Goal: Task Accomplishment & Management: Use online tool/utility

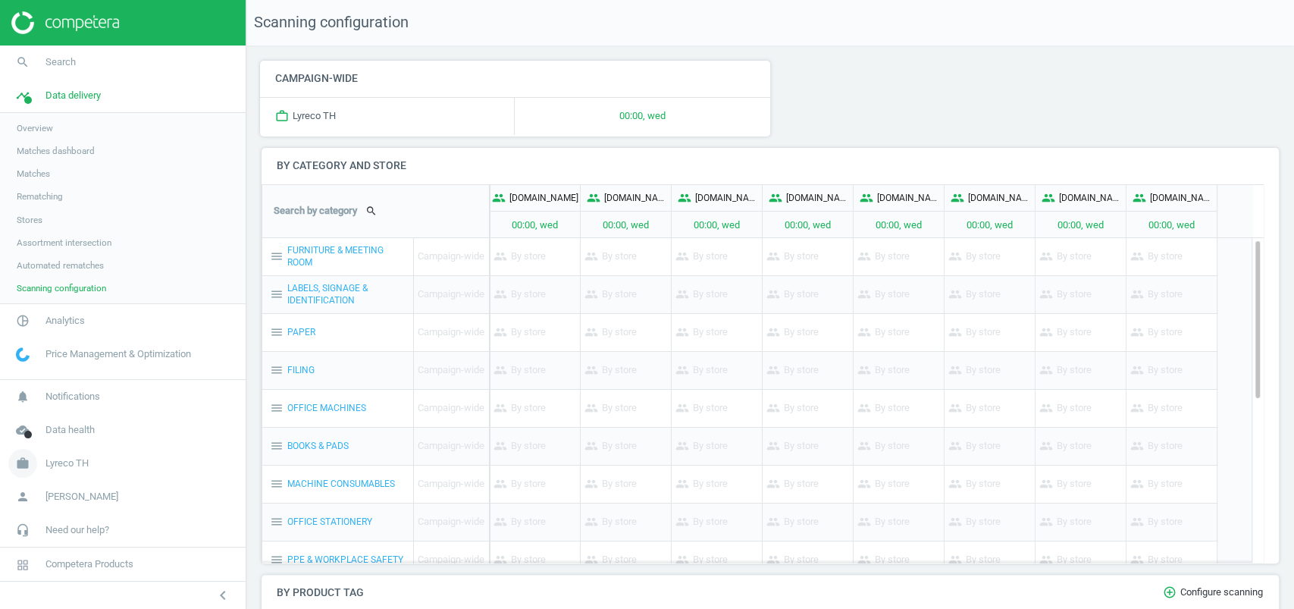
click at [73, 464] on span "Lyreco TH" at bounding box center [66, 463] width 43 height 14
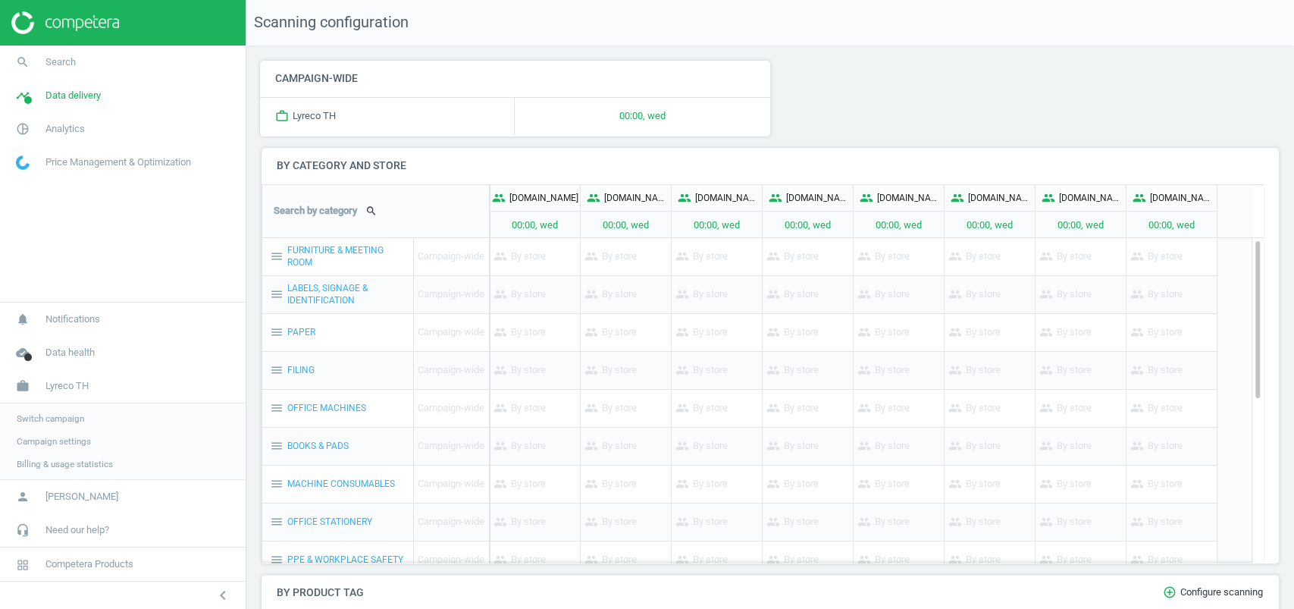
click at [63, 418] on span "Switch campaign" at bounding box center [50, 418] width 67 height 12
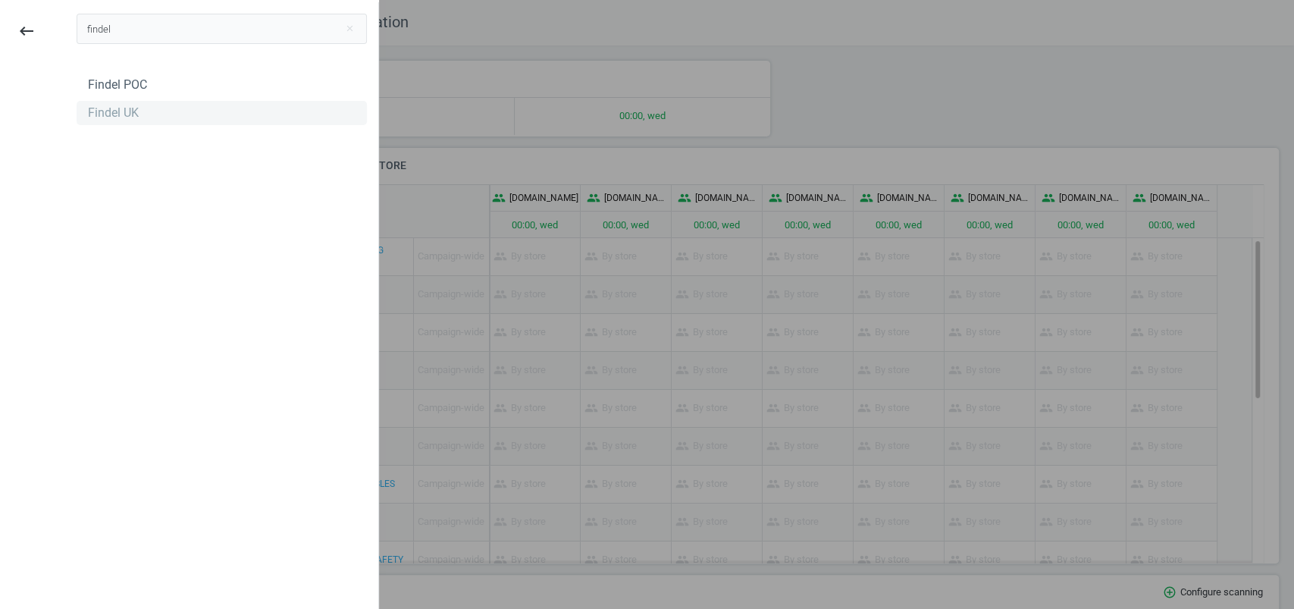
type input "findel"
click at [118, 114] on div "Findel UK" at bounding box center [113, 113] width 51 height 17
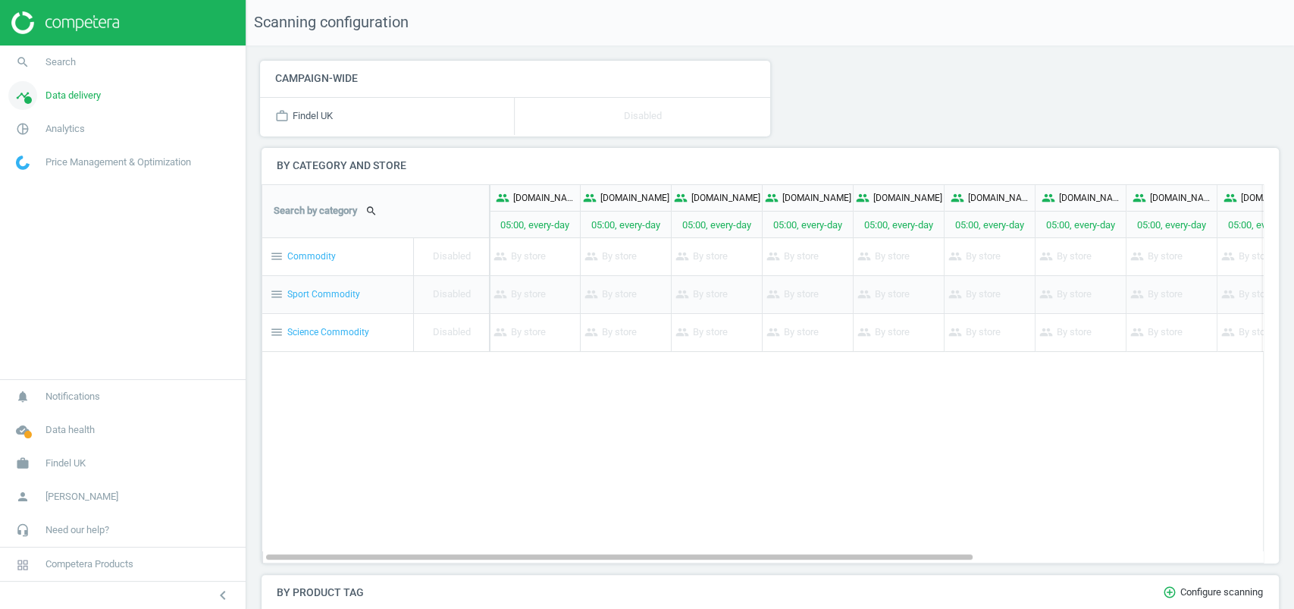
click at [67, 104] on link "timeline Data delivery" at bounding box center [123, 95] width 246 height 33
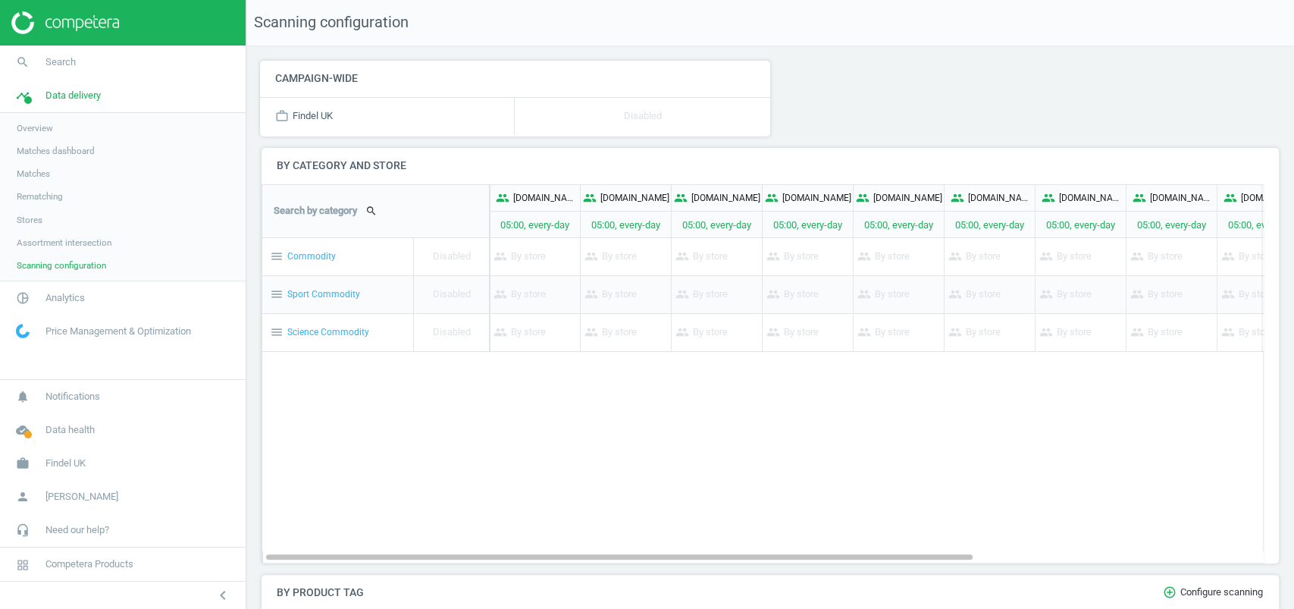
click at [81, 237] on span "Assortment intersection" at bounding box center [64, 243] width 95 height 12
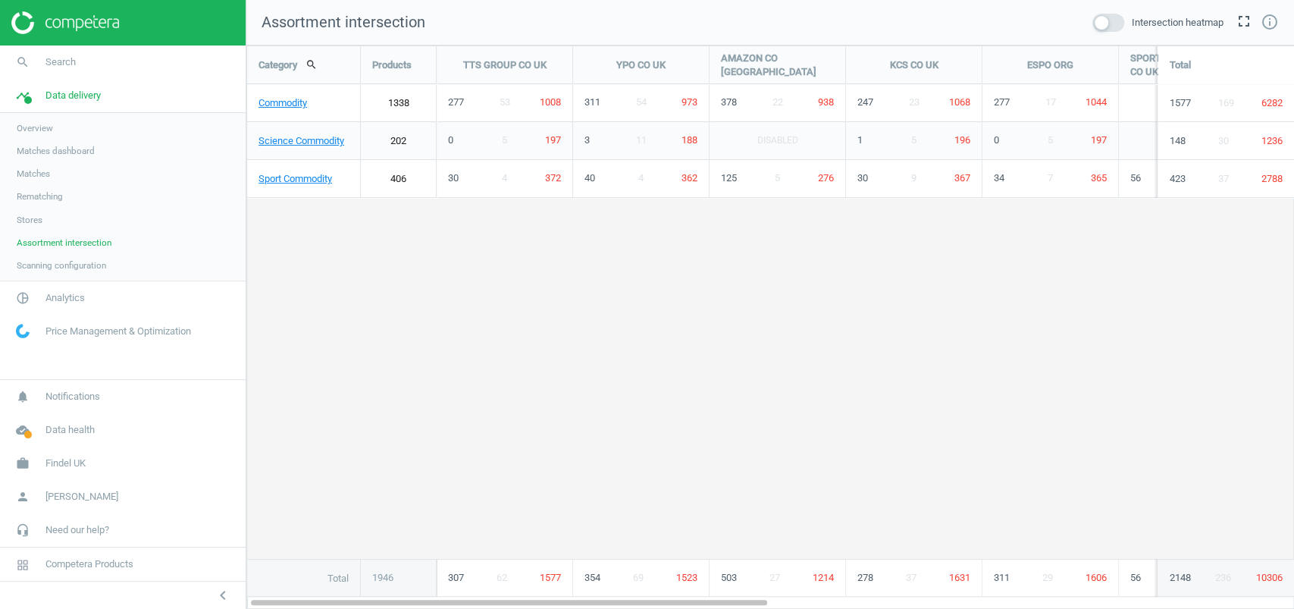
scroll to position [594, 1078]
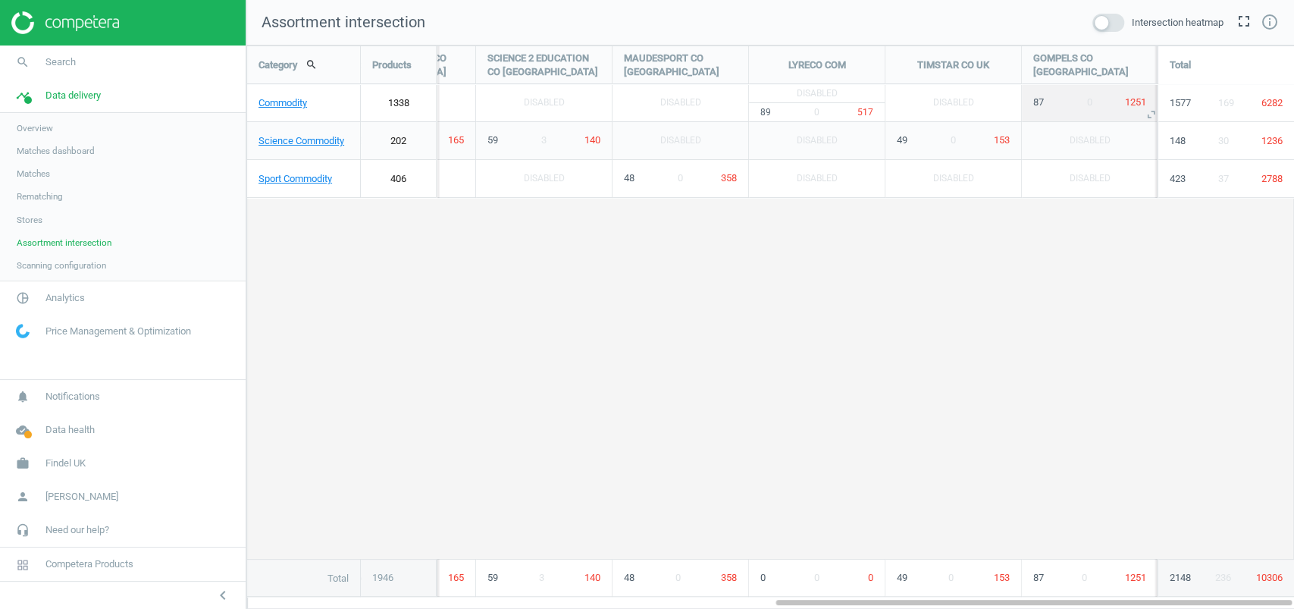
click at [1151, 116] on icon "unfold_more" at bounding box center [1150, 114] width 19 height 19
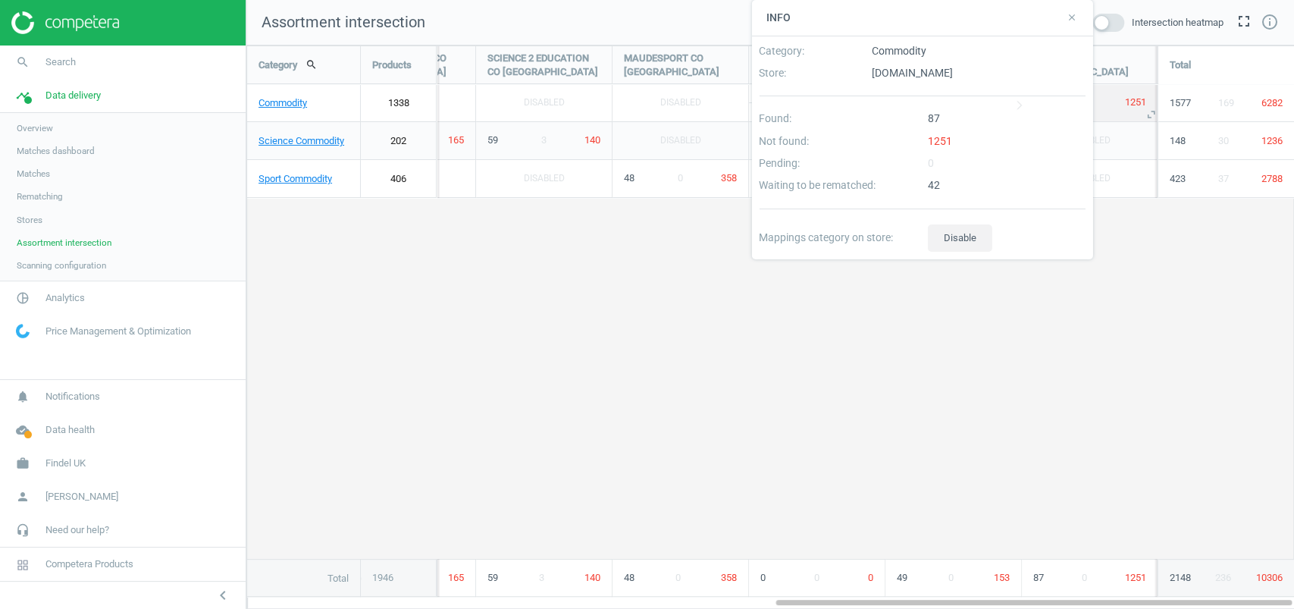
click at [1115, 118] on div "87 0 1251" at bounding box center [1090, 102] width 136 height 36
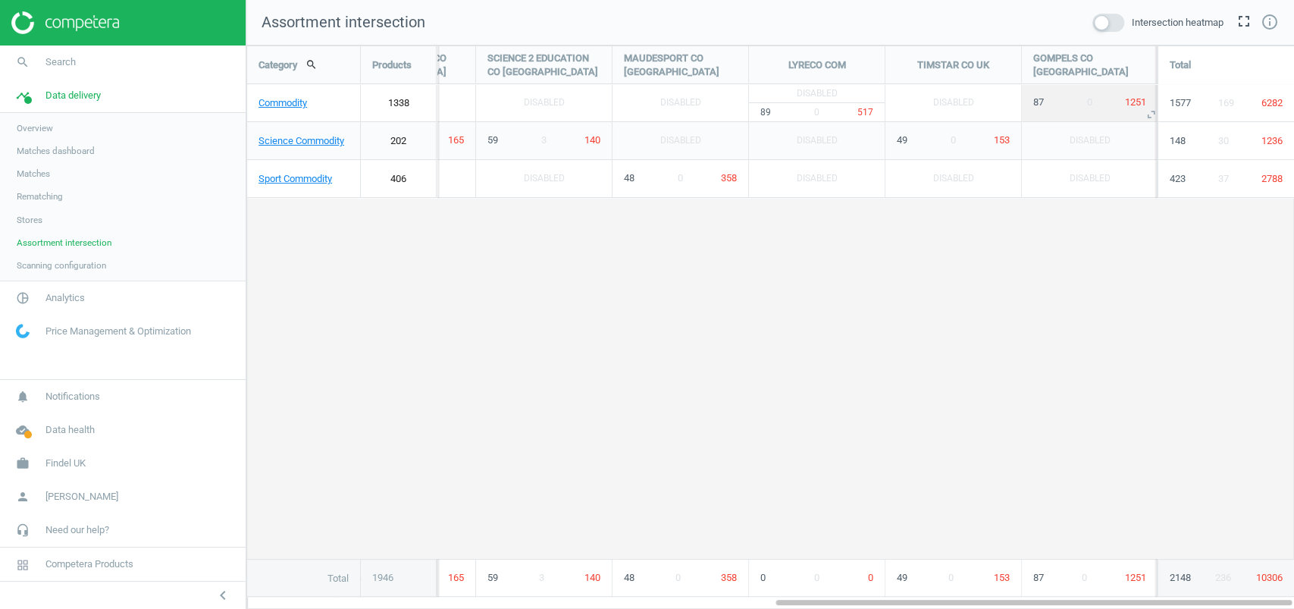
click at [1087, 96] on span "0" at bounding box center [1089, 101] width 5 height 11
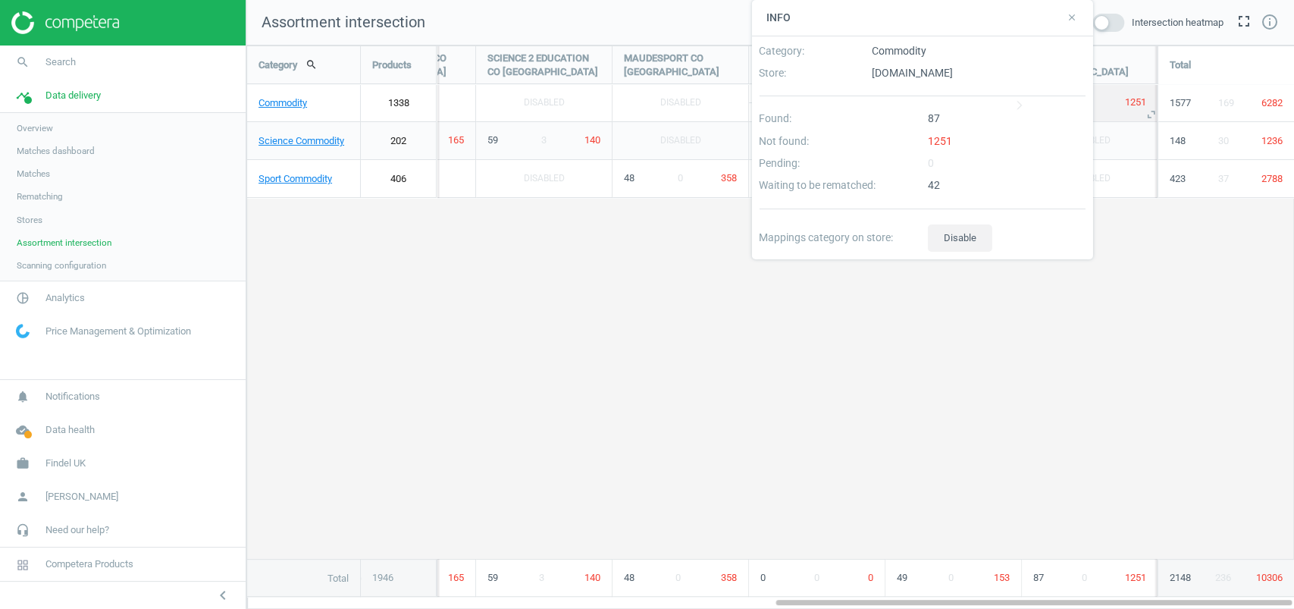
click at [1114, 98] on div "1251" at bounding box center [1132, 103] width 42 height 14
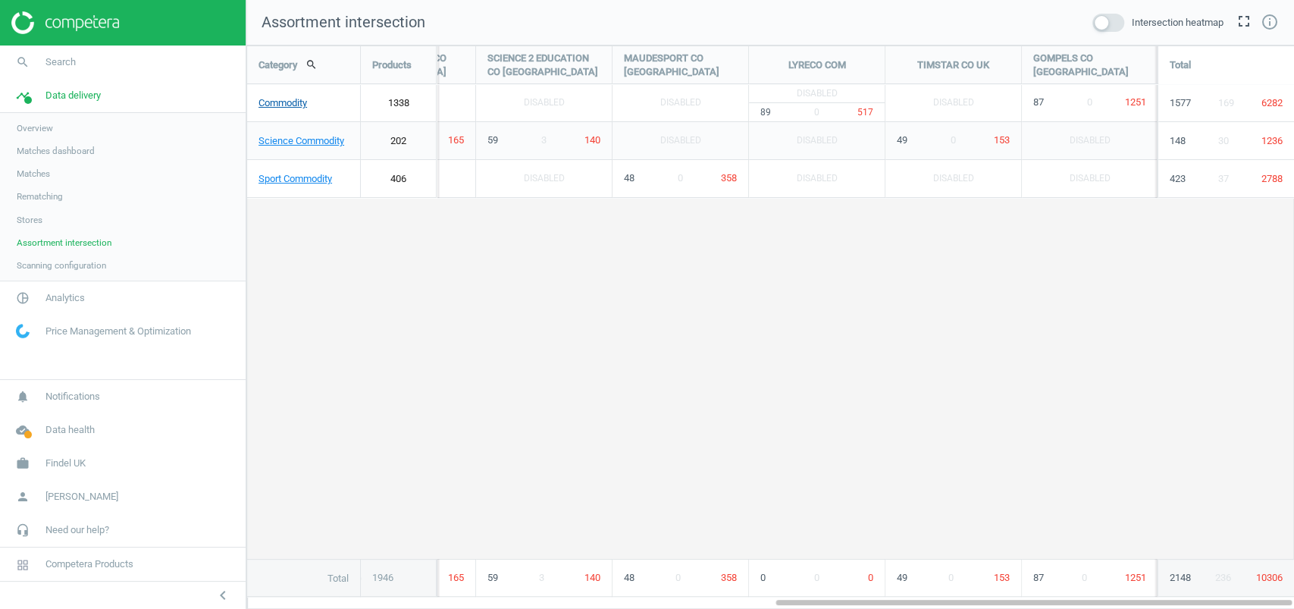
click at [297, 98] on link "Commodity" at bounding box center [303, 103] width 113 height 38
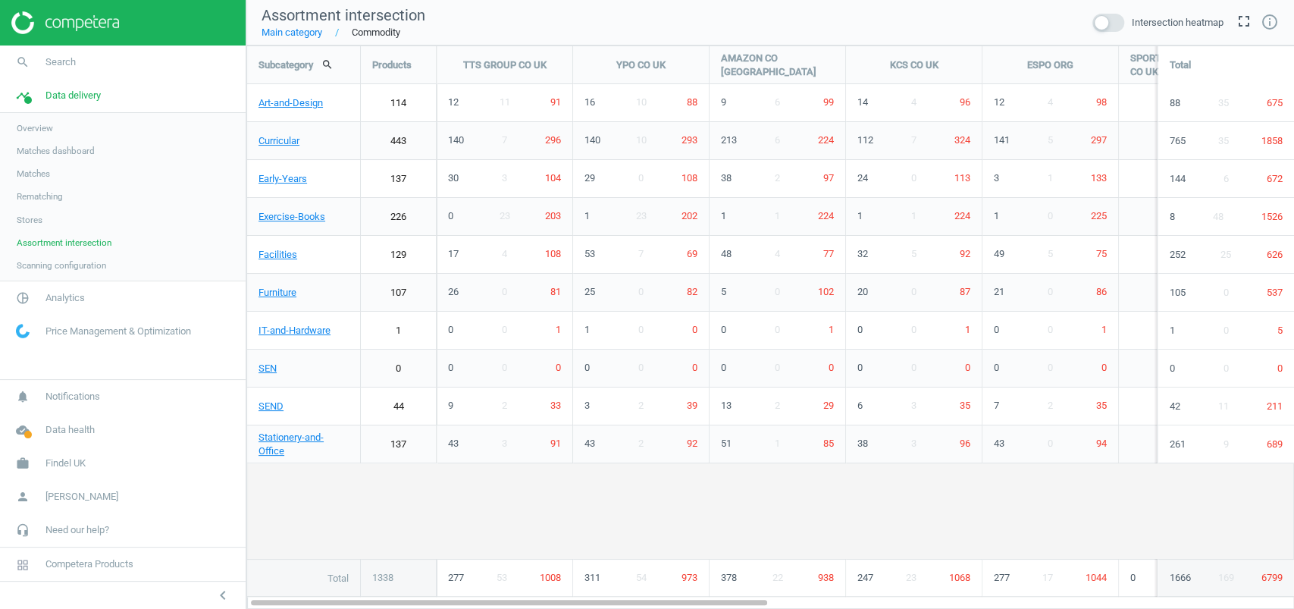
scroll to position [594, 1078]
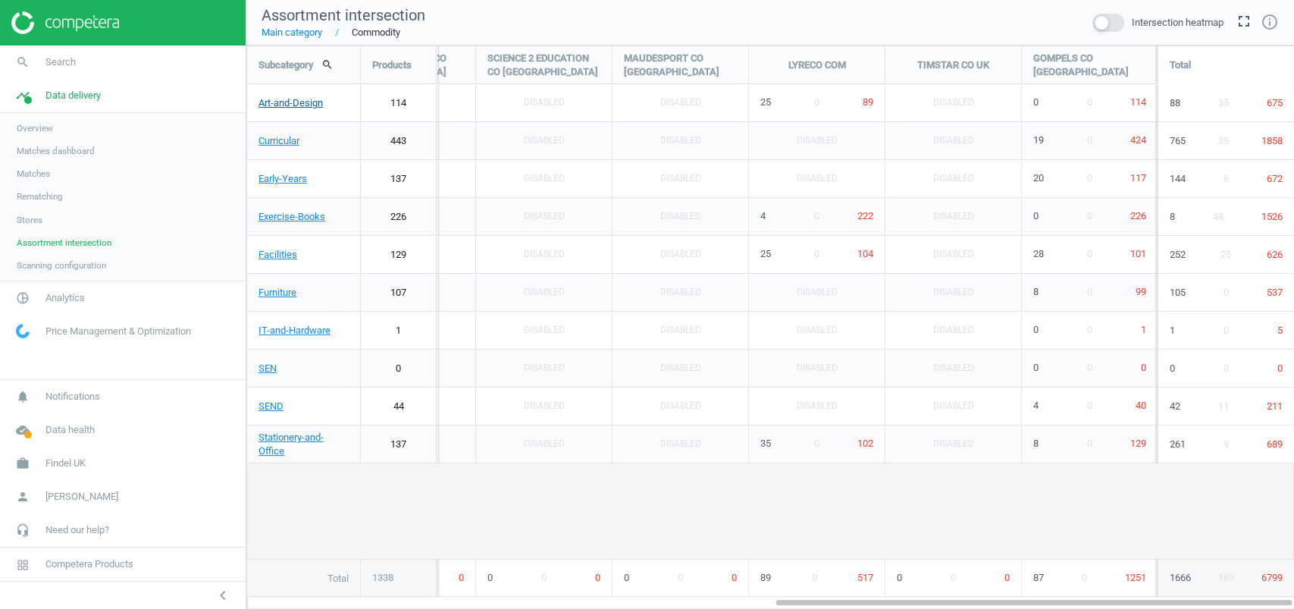
click at [300, 99] on link "Art-and-Design" at bounding box center [303, 103] width 113 height 38
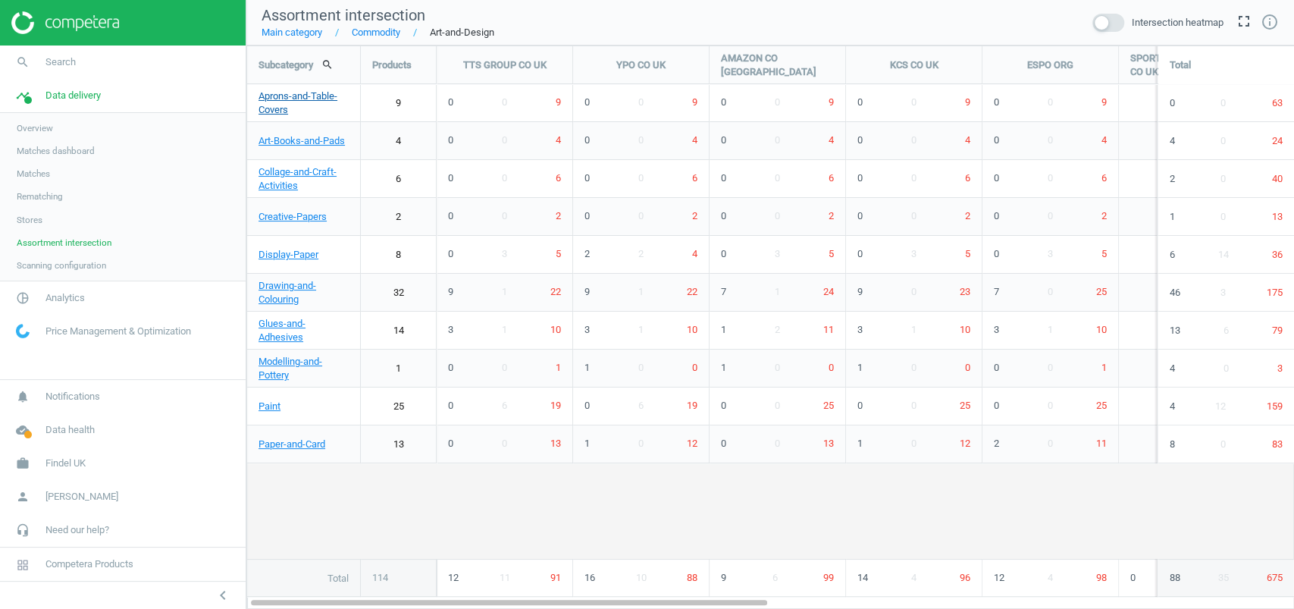
scroll to position [594, 1078]
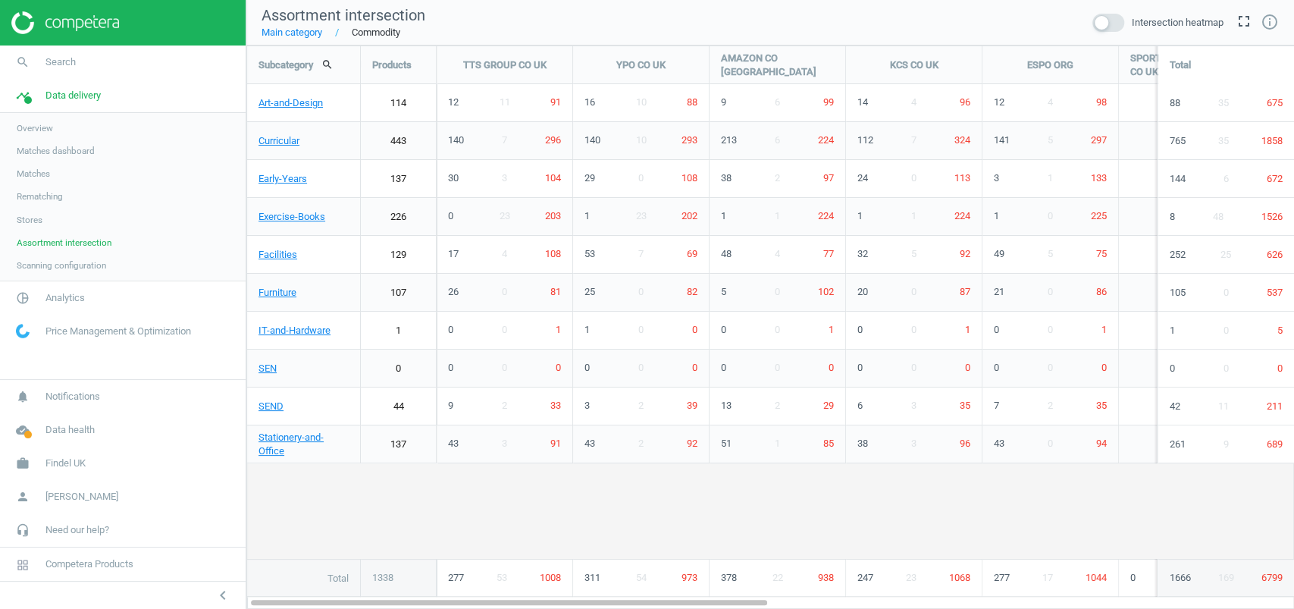
scroll to position [594, 1078]
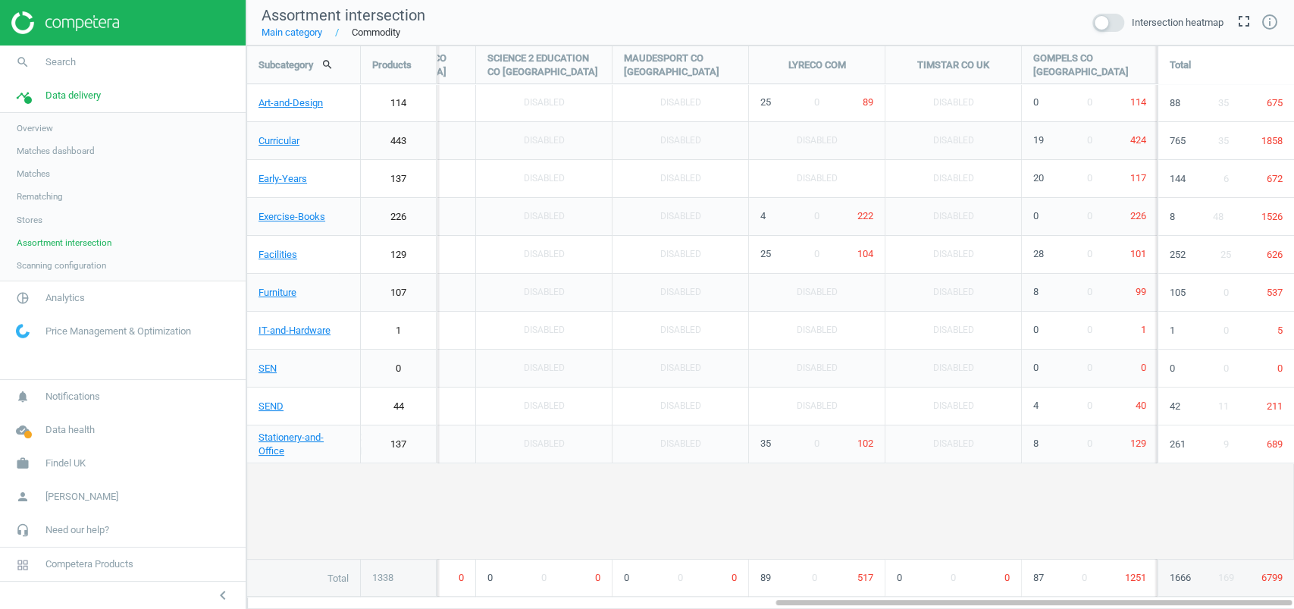
click at [45, 168] on span "Matches" at bounding box center [33, 174] width 33 height 12
drag, startPoint x: 431, startPoint y: 13, endPoint x: 249, endPoint y: 13, distance: 181.2
click at [249, 13] on nav "Assortment intersection Main category Commodity Intersection heatmap fullscreen…" at bounding box center [770, 22] width 1048 height 45
copy span "Assortment intersection"
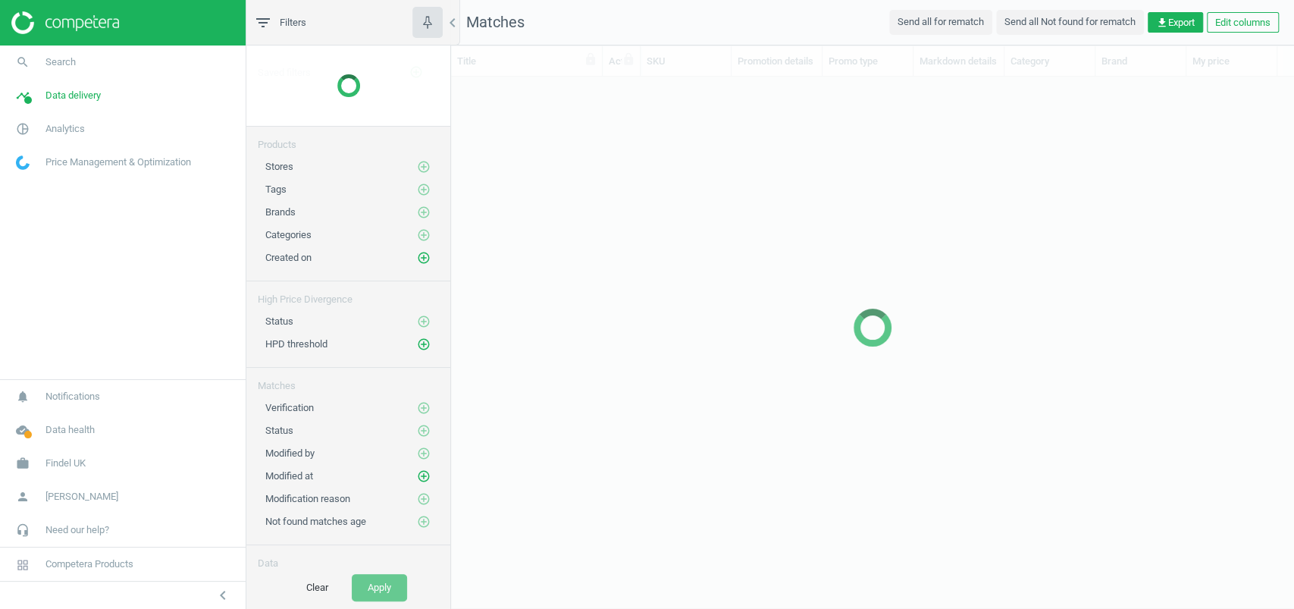
scroll to position [473, 827]
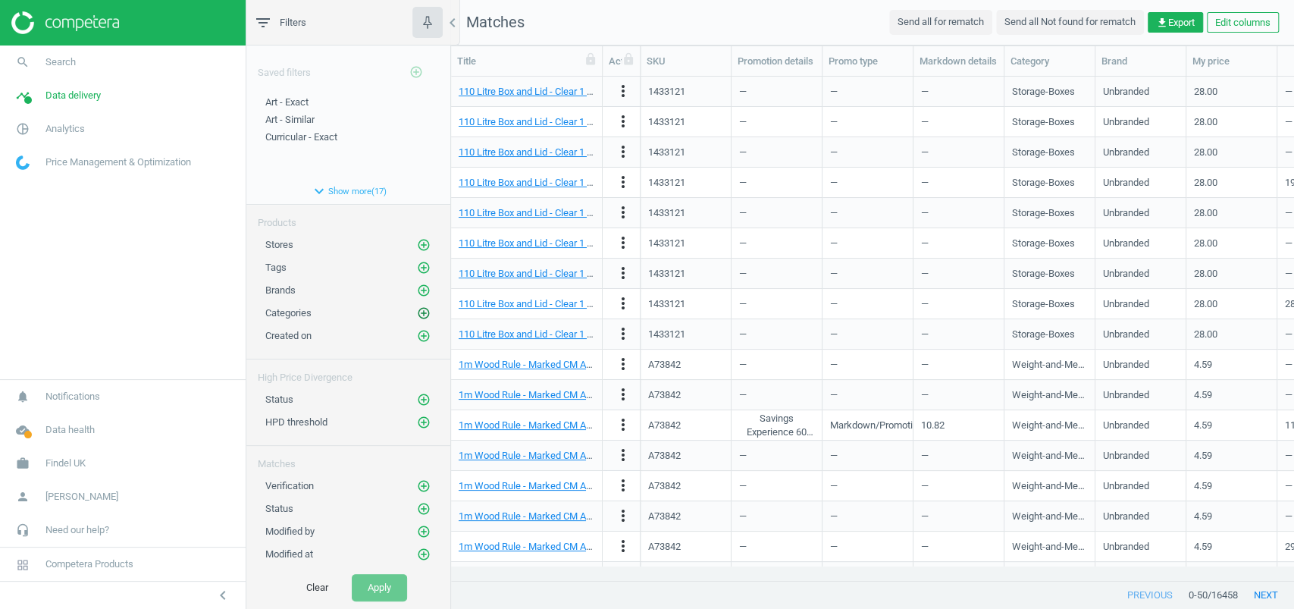
click at [417, 306] on icon "add_circle_outline" at bounding box center [424, 313] width 14 height 14
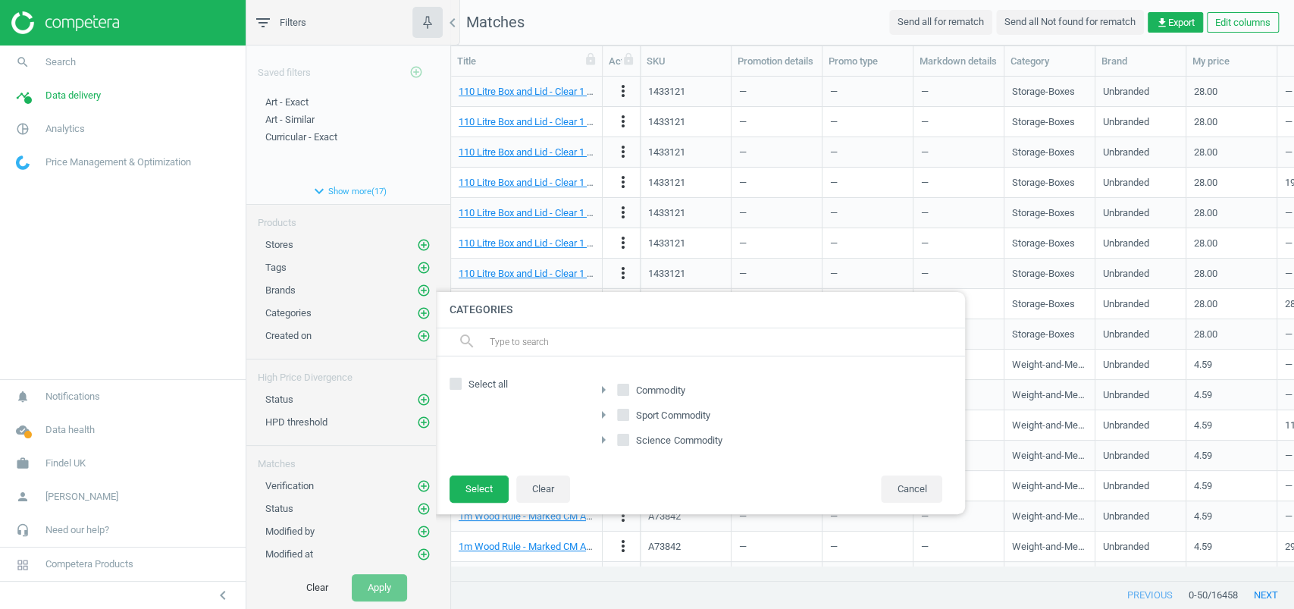
click at [600, 391] on icon "arrow_right" at bounding box center [603, 390] width 18 height 18
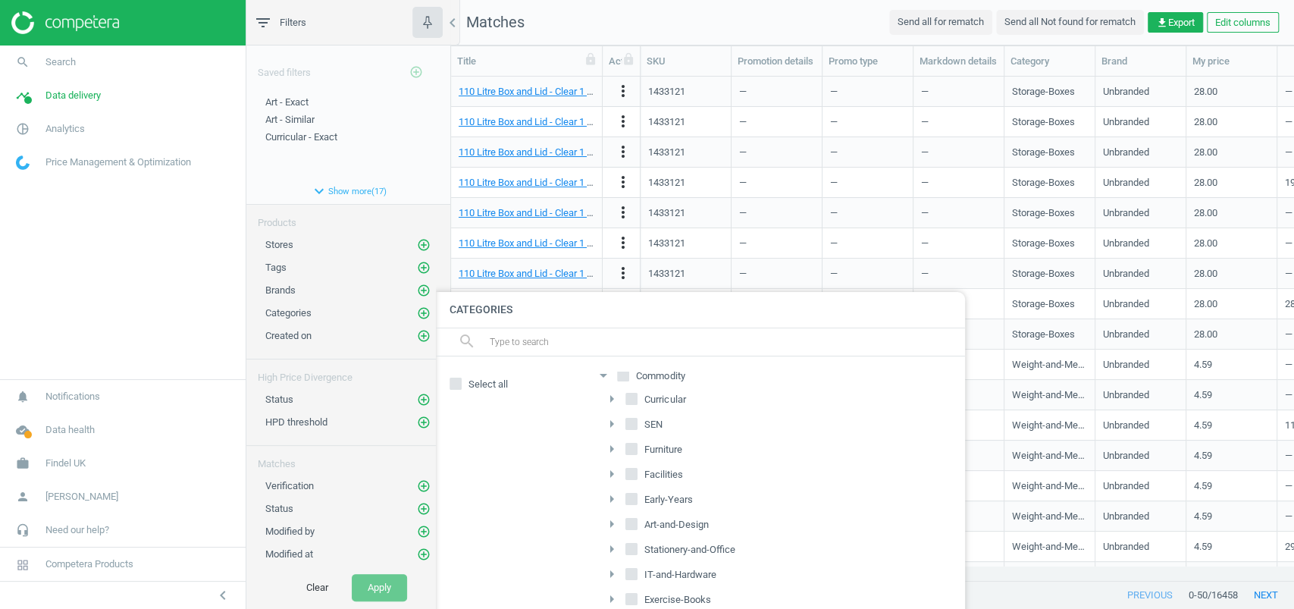
scroll to position [24, 0]
click at [625, 508] on span at bounding box center [631, 514] width 12 height 12
click at [629, 509] on input "Art-and-Design" at bounding box center [632, 514] width 10 height 10
checkbox input "true"
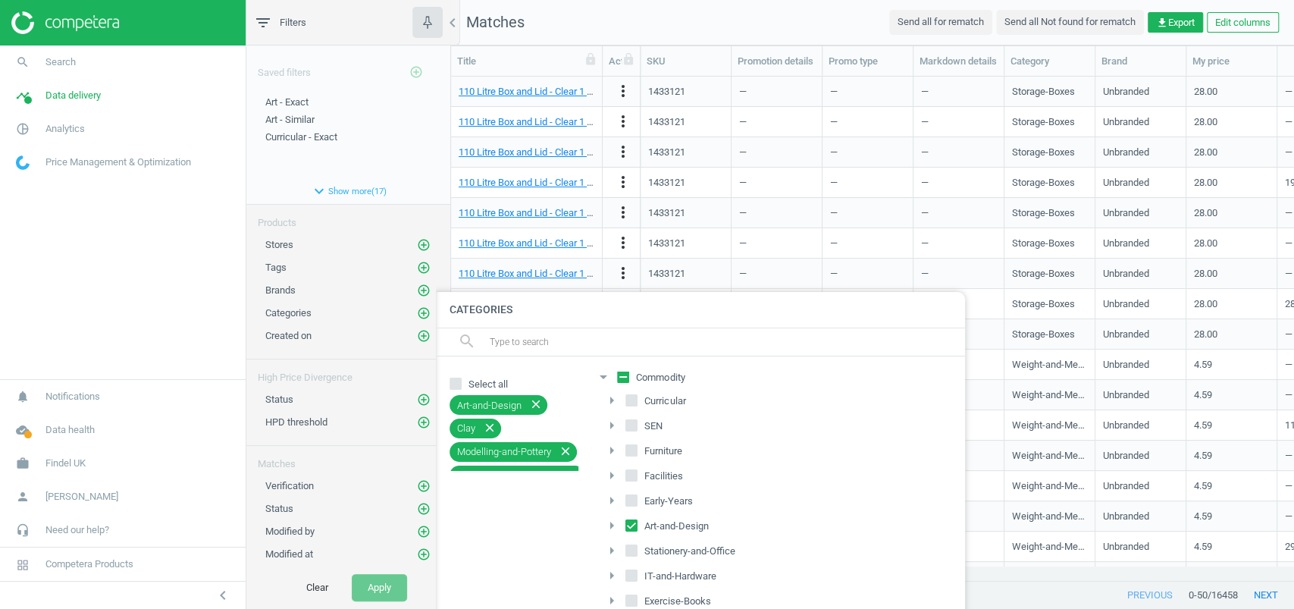
scroll to position [0, 0]
click at [605, 394] on icon "arrow_drop_down" at bounding box center [603, 390] width 18 height 18
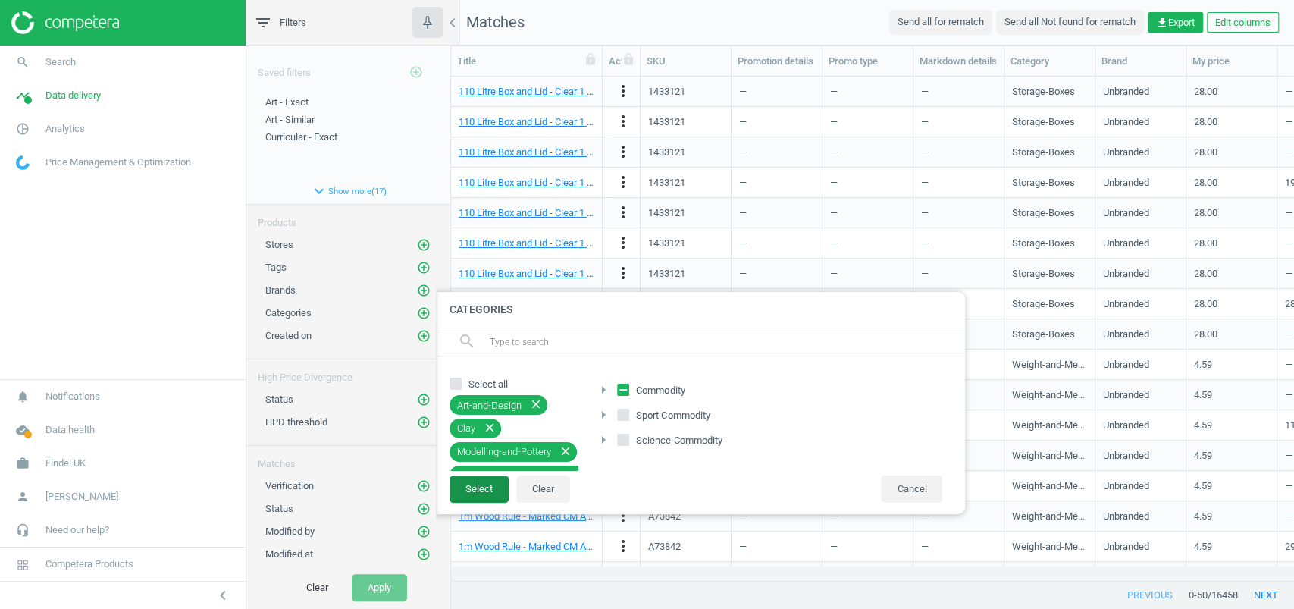
click at [468, 481] on button "Select" at bounding box center [479, 488] width 59 height 27
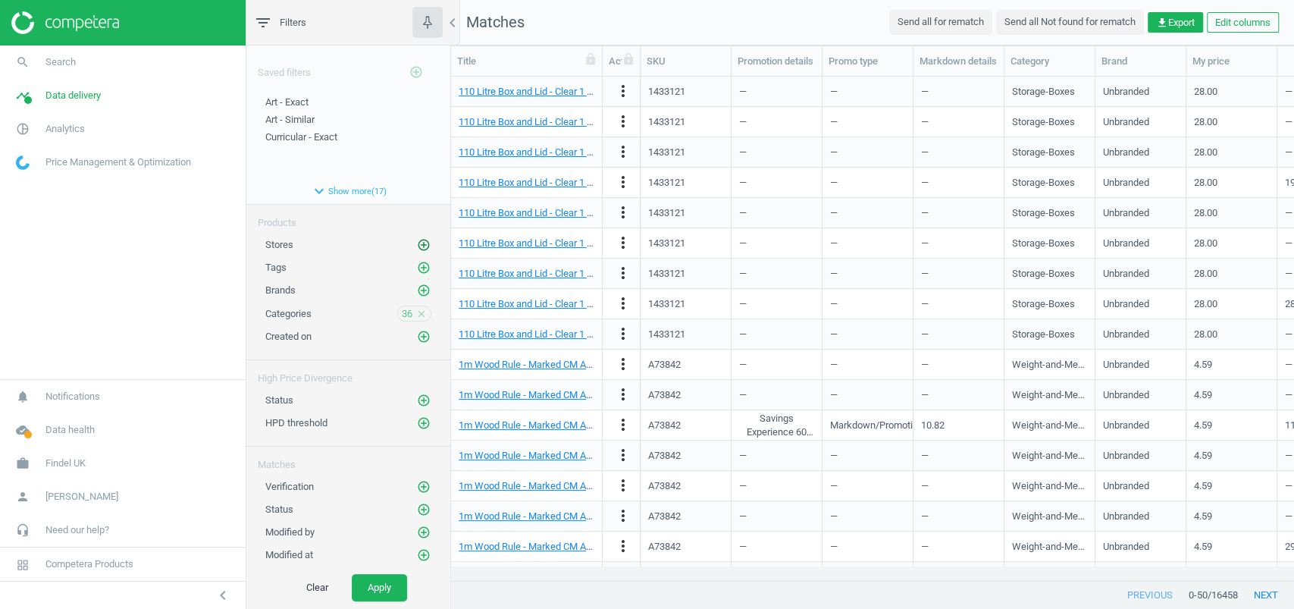
click at [417, 241] on icon "add_circle_outline" at bounding box center [424, 245] width 14 height 14
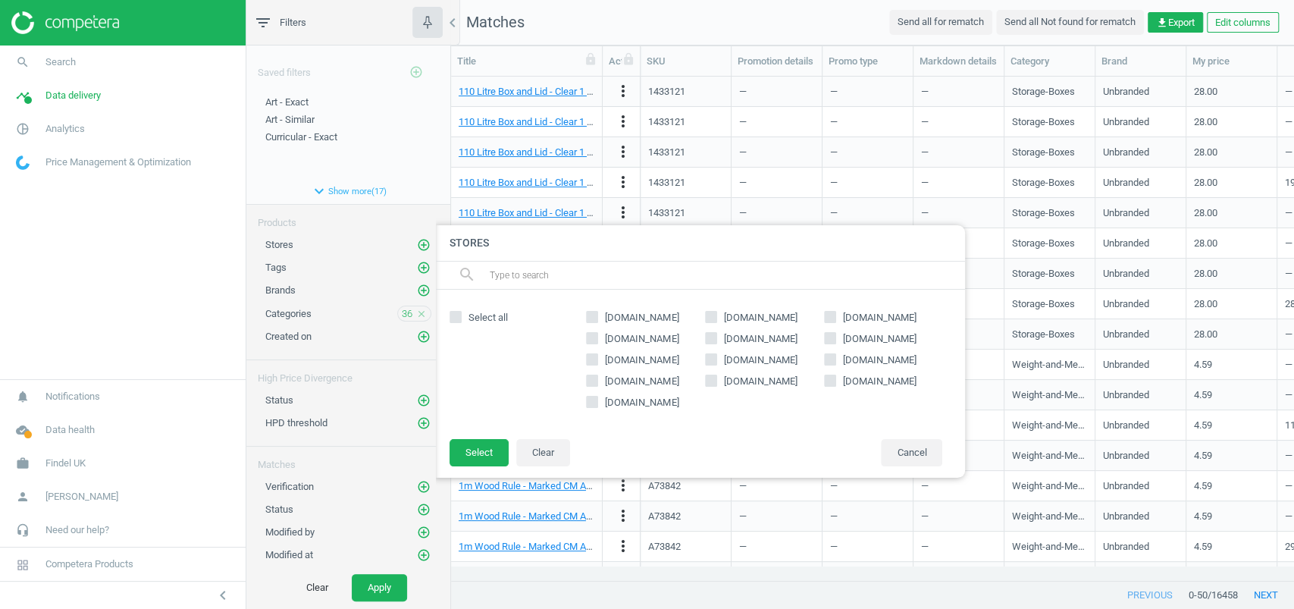
click at [629, 396] on span "[DOMAIN_NAME]" at bounding box center [642, 403] width 80 height 14
click at [597, 397] on input "gompels.co.uk" at bounding box center [593, 402] width 10 height 10
checkbox input "true"
click at [491, 448] on button "Select" at bounding box center [479, 452] width 59 height 27
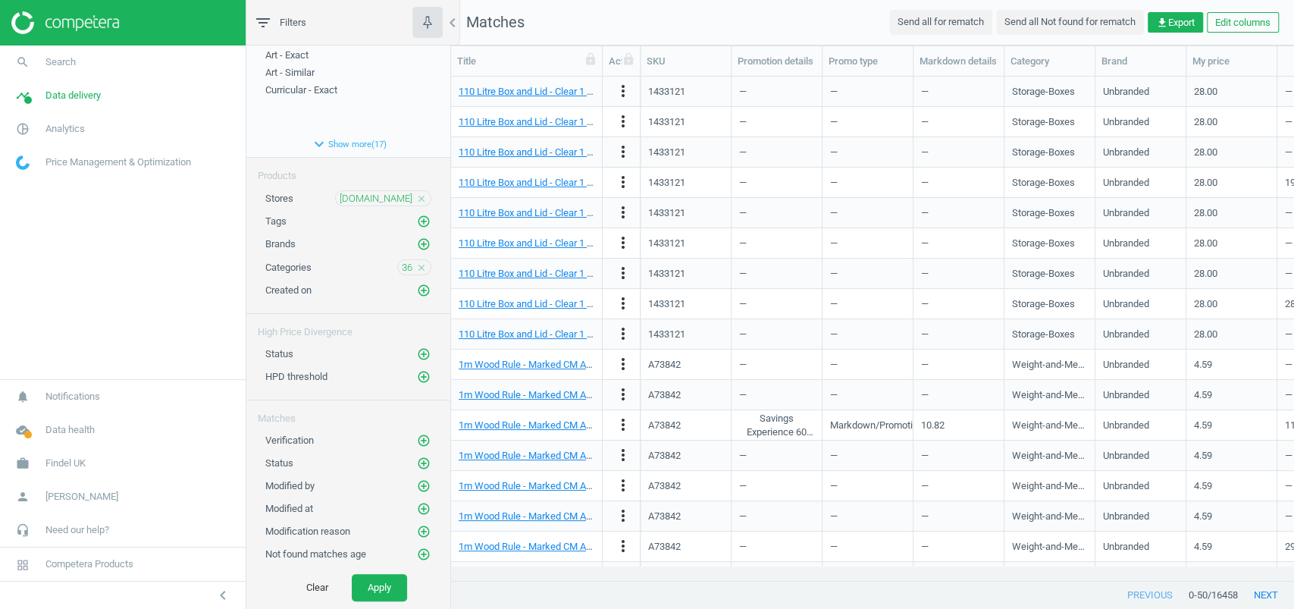
scroll to position [118, 0]
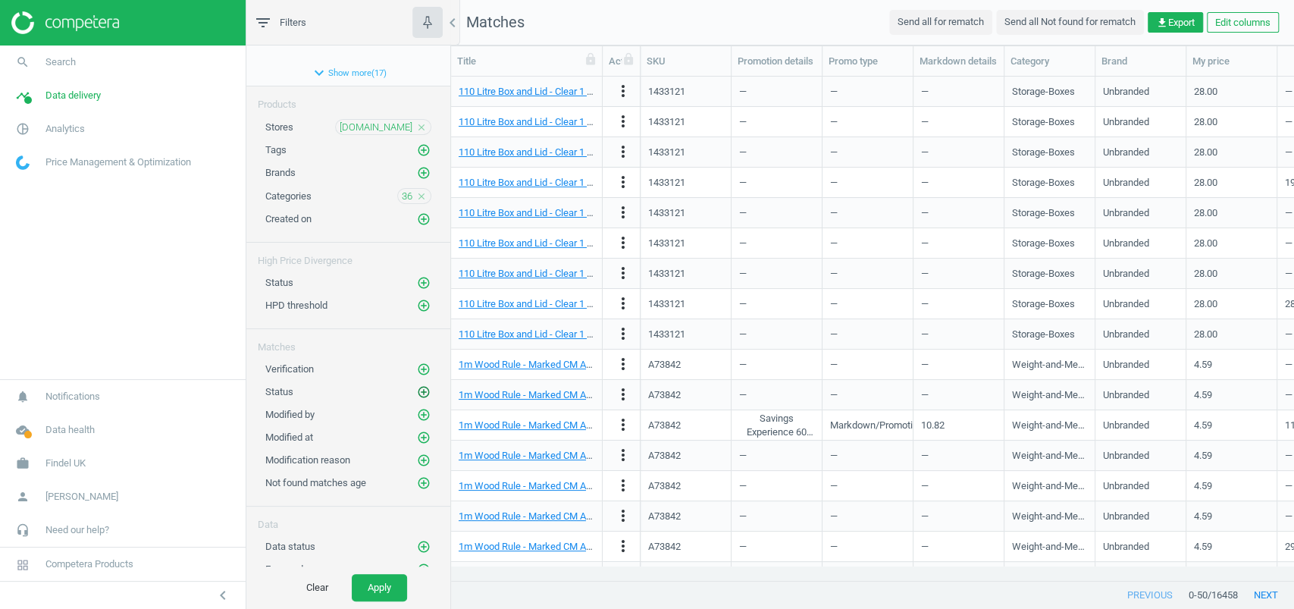
click at [417, 385] on icon "add_circle_outline" at bounding box center [424, 392] width 14 height 14
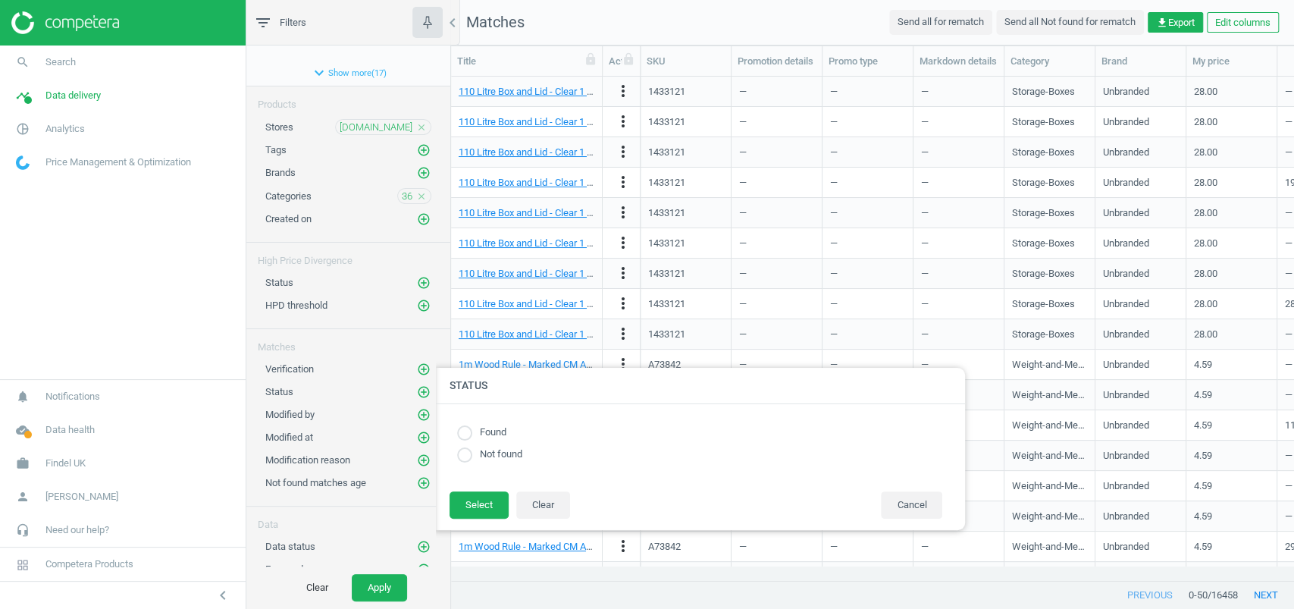
drag, startPoint x: 488, startPoint y: 434, endPoint x: 492, endPoint y: 450, distance: 15.6
click at [489, 434] on label "Found" at bounding box center [489, 432] width 34 height 14
click at [466, 434] on input "radio" at bounding box center [464, 432] width 15 height 15
radio input "true"
click at [471, 496] on button "Select" at bounding box center [479, 504] width 59 height 27
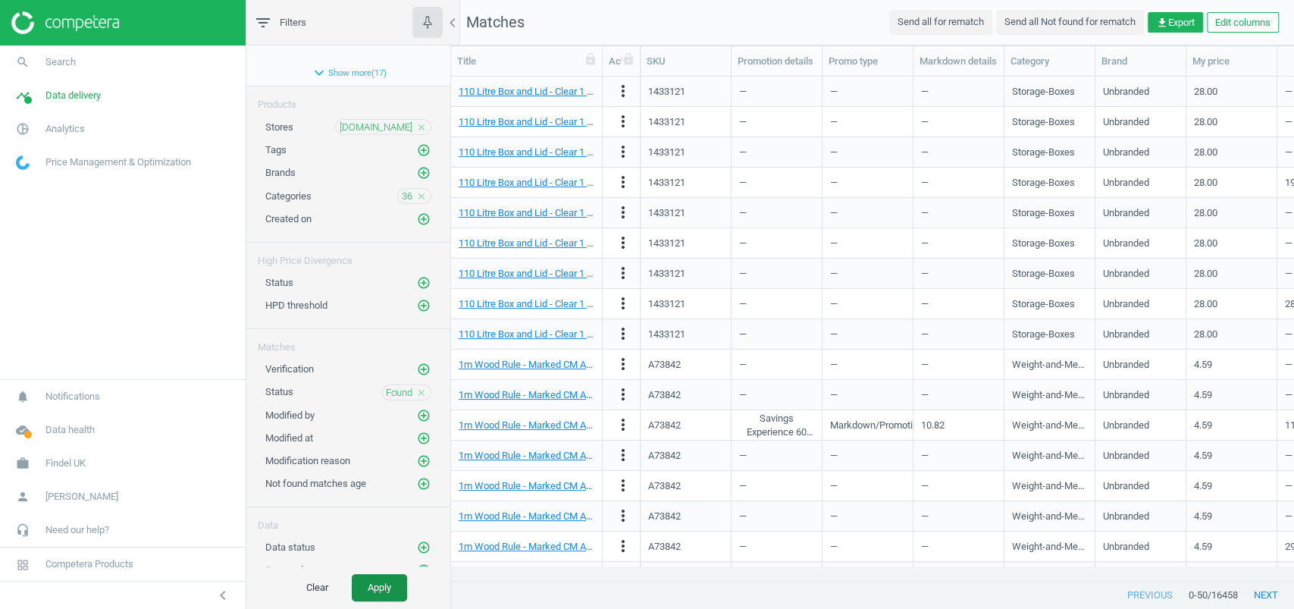
click at [362, 581] on button "Apply" at bounding box center [379, 587] width 55 height 27
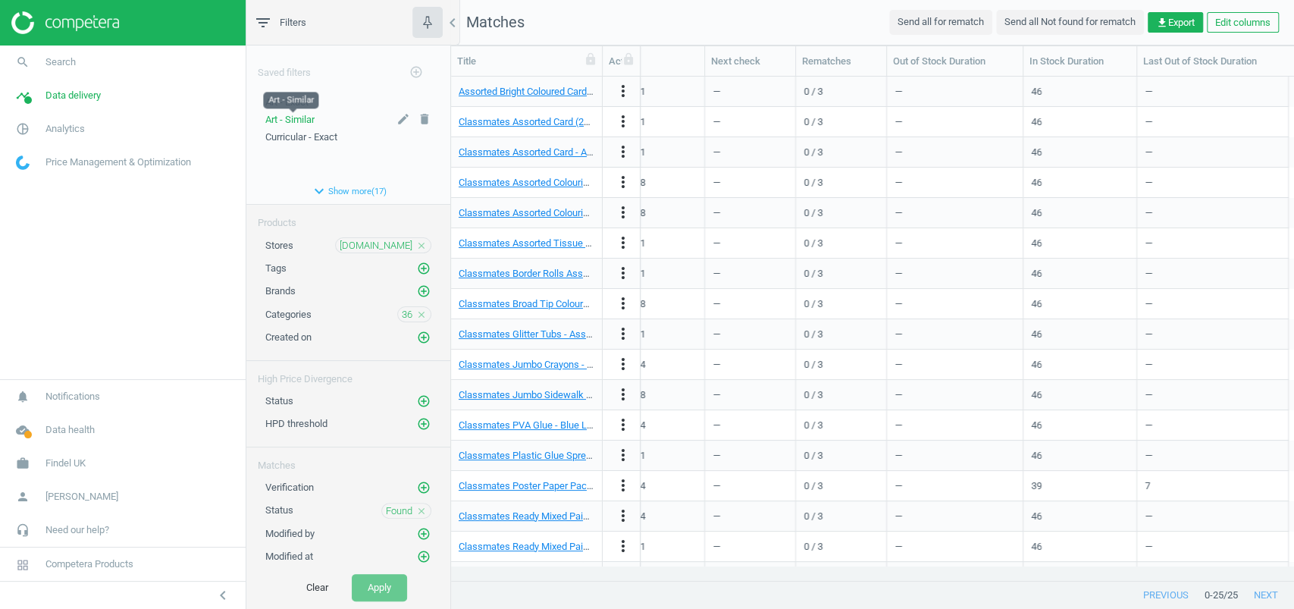
click at [306, 114] on span "Art - Similar" at bounding box center [289, 119] width 49 height 11
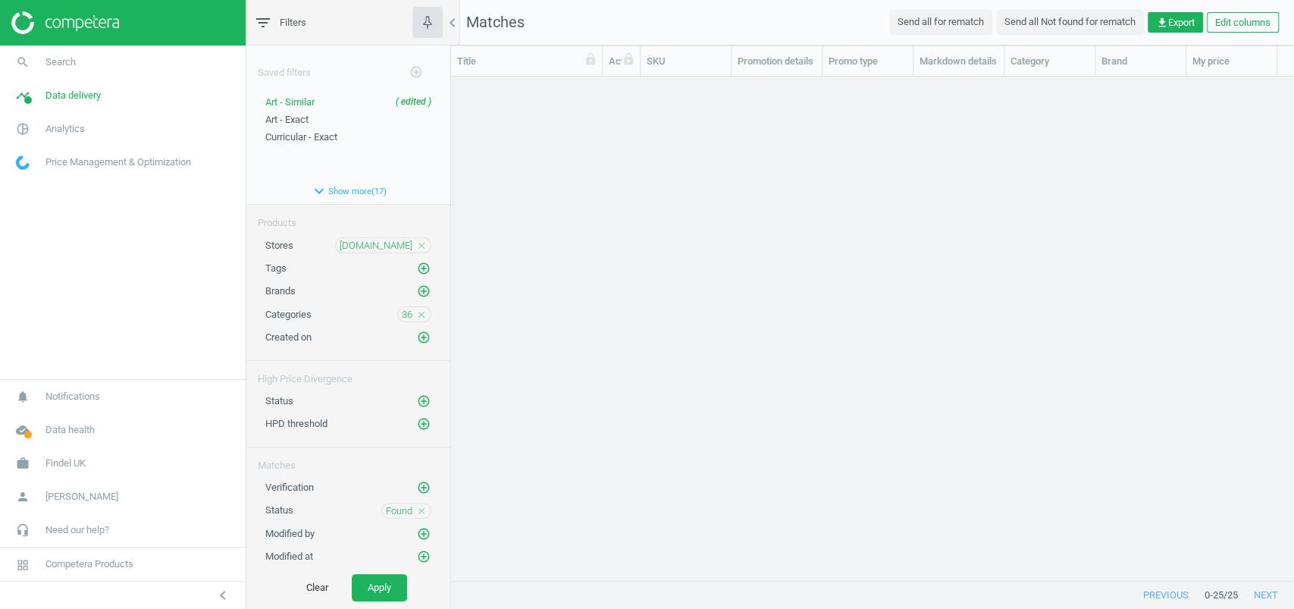
scroll to position [473, 827]
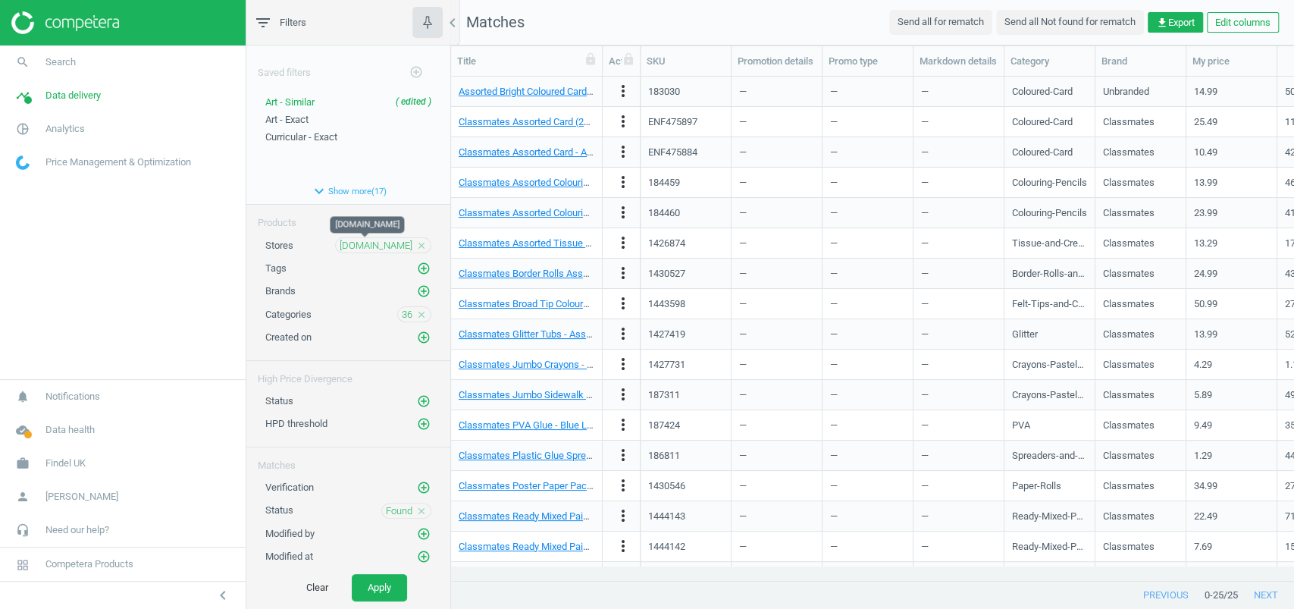
click at [365, 242] on span "[DOMAIN_NAME]" at bounding box center [376, 246] width 73 height 14
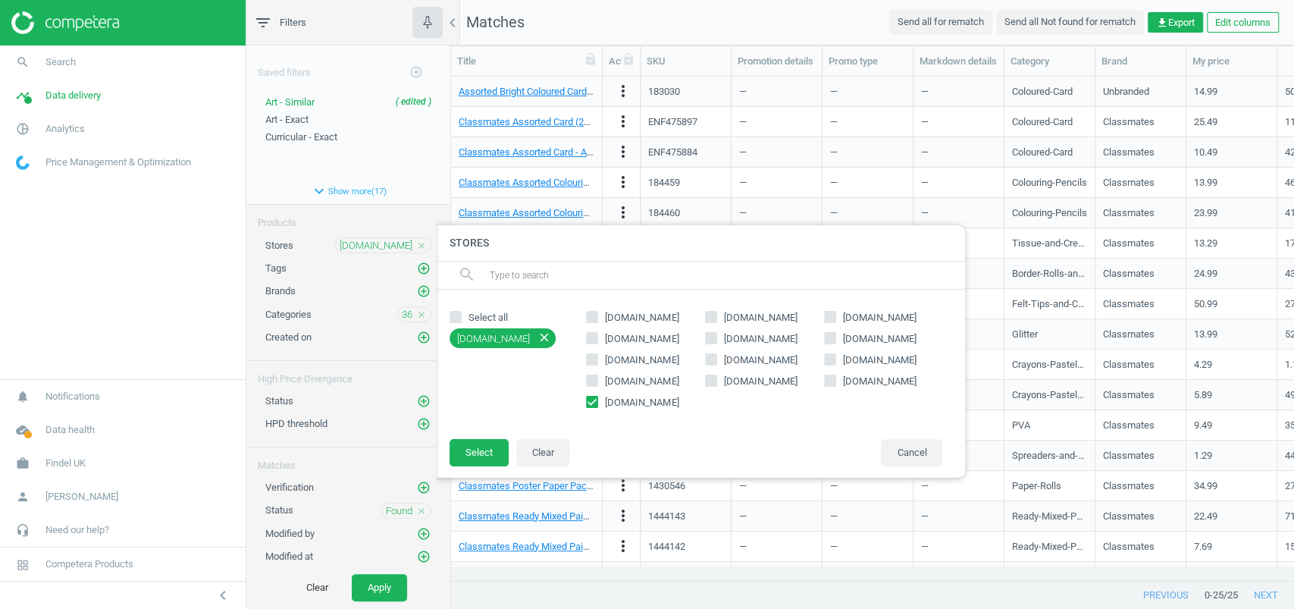
click at [399, 311] on div "36 close" at bounding box center [414, 314] width 34 height 16
click at [402, 313] on span "36" at bounding box center [407, 315] width 11 height 14
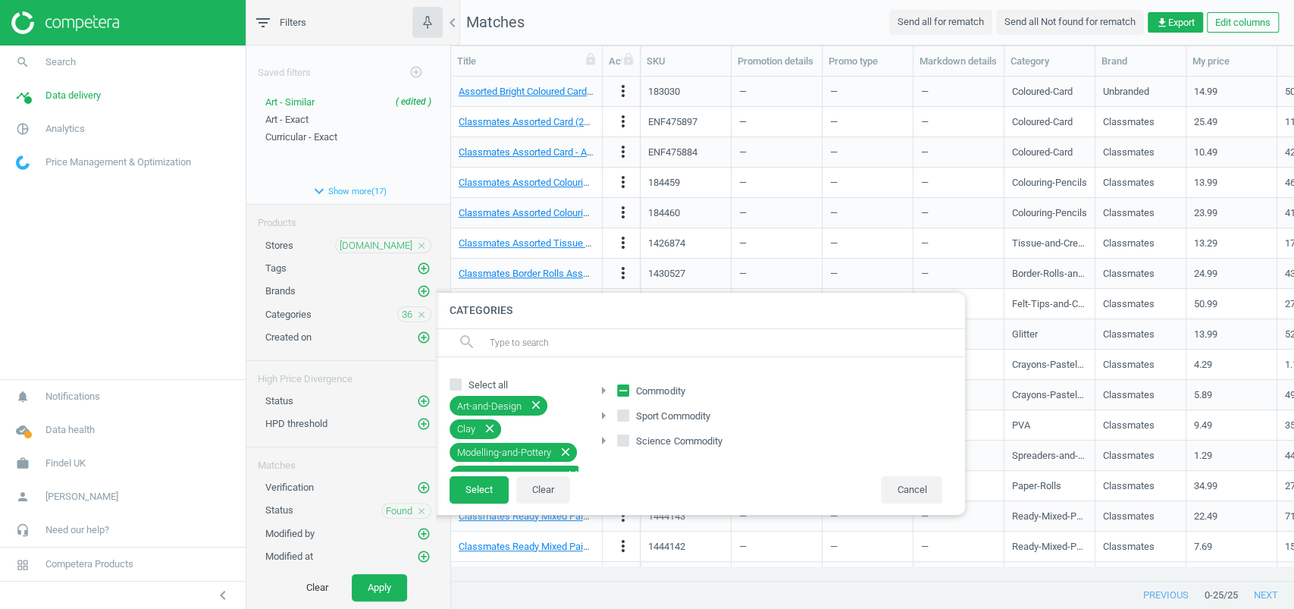
click at [402, 312] on span "36" at bounding box center [407, 315] width 11 height 14
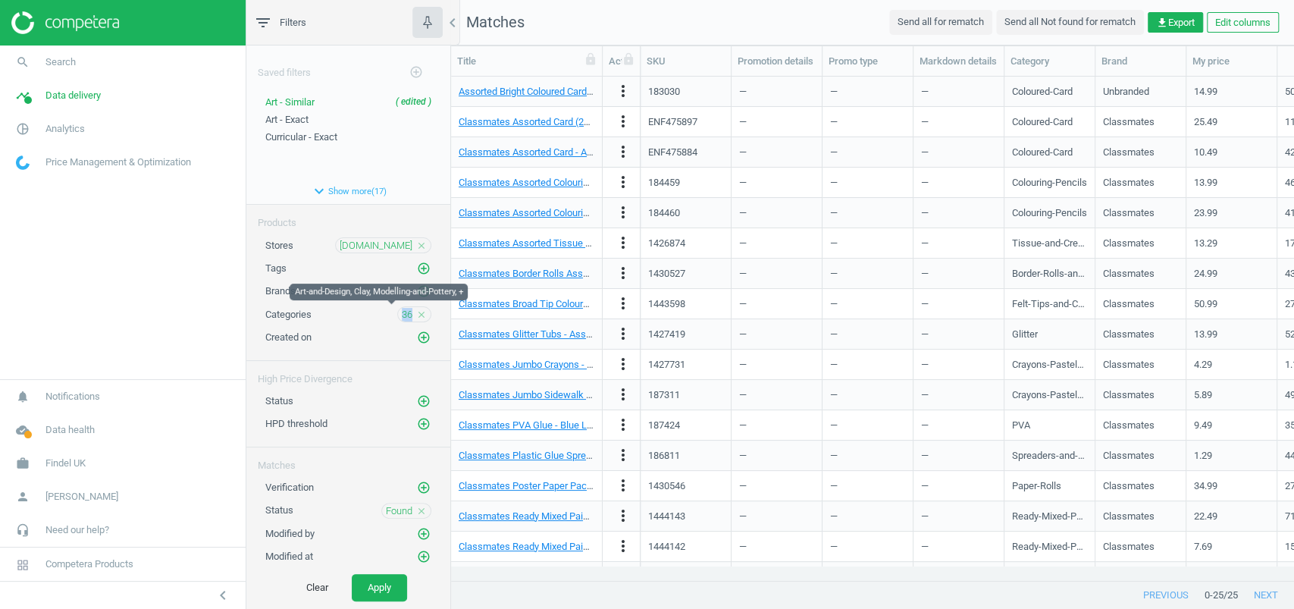
click at [402, 312] on span "36" at bounding box center [407, 315] width 11 height 14
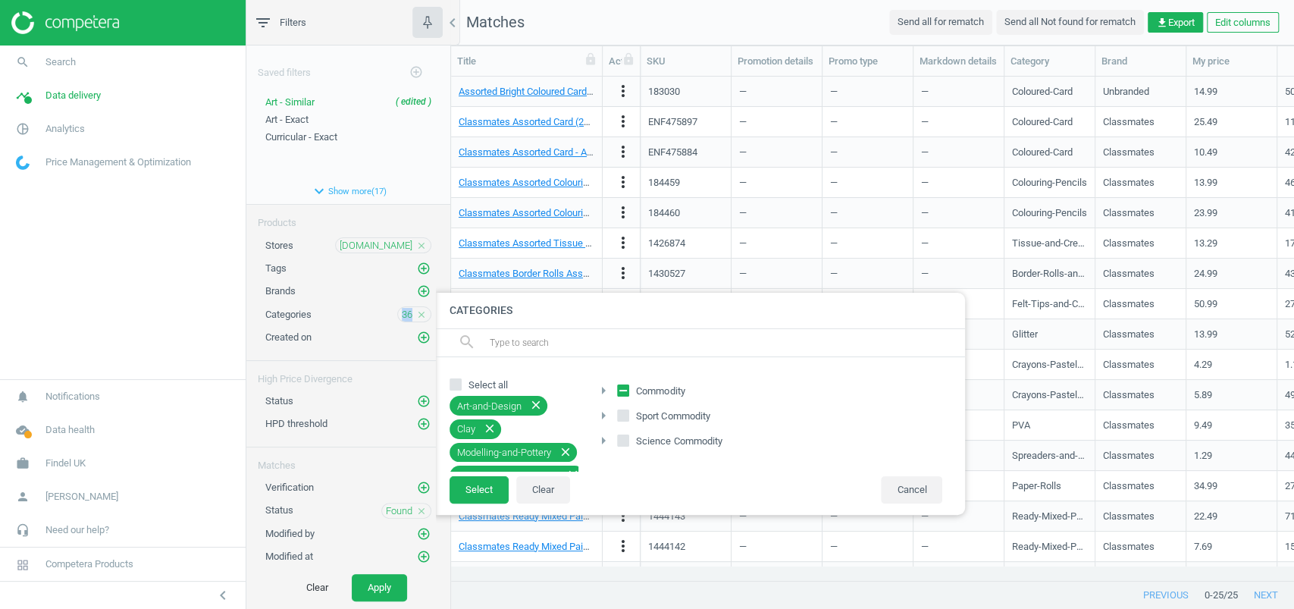
click at [627, 389] on input "Commodity" at bounding box center [624, 391] width 10 height 10
click at [602, 391] on icon "arrow_right" at bounding box center [603, 390] width 18 height 18
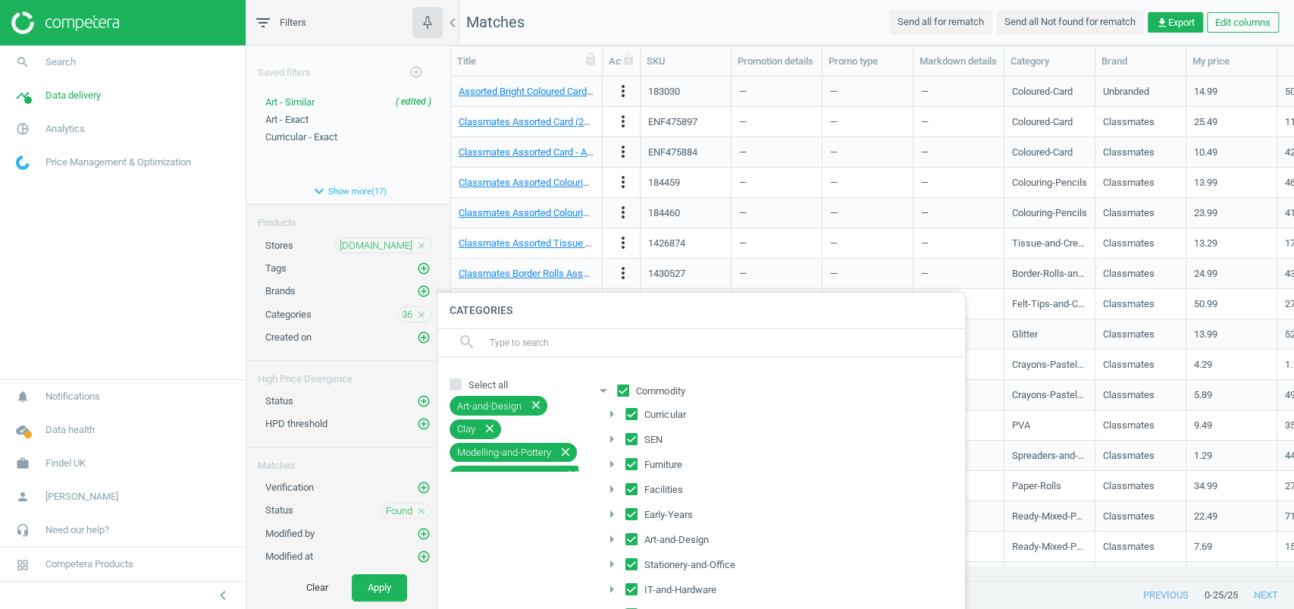
click at [617, 389] on icon at bounding box center [623, 390] width 12 height 12
click at [619, 389] on input "Commodity" at bounding box center [624, 391] width 10 height 10
checkbox input "false"
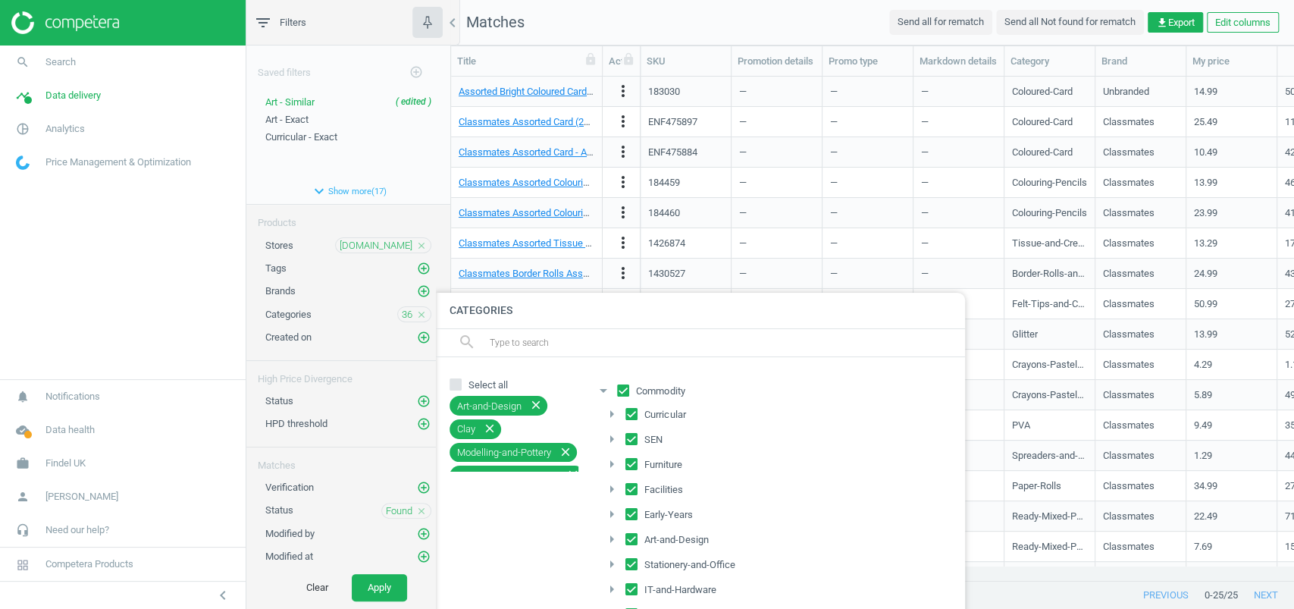
checkbox input "false"
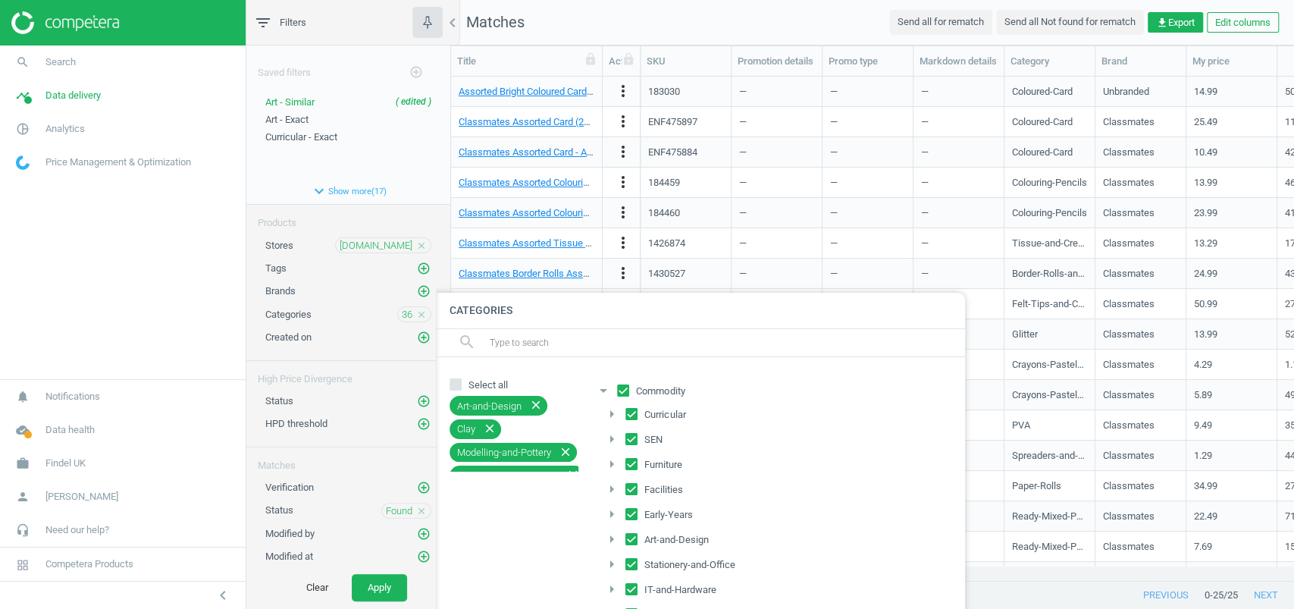
checkbox input "false"
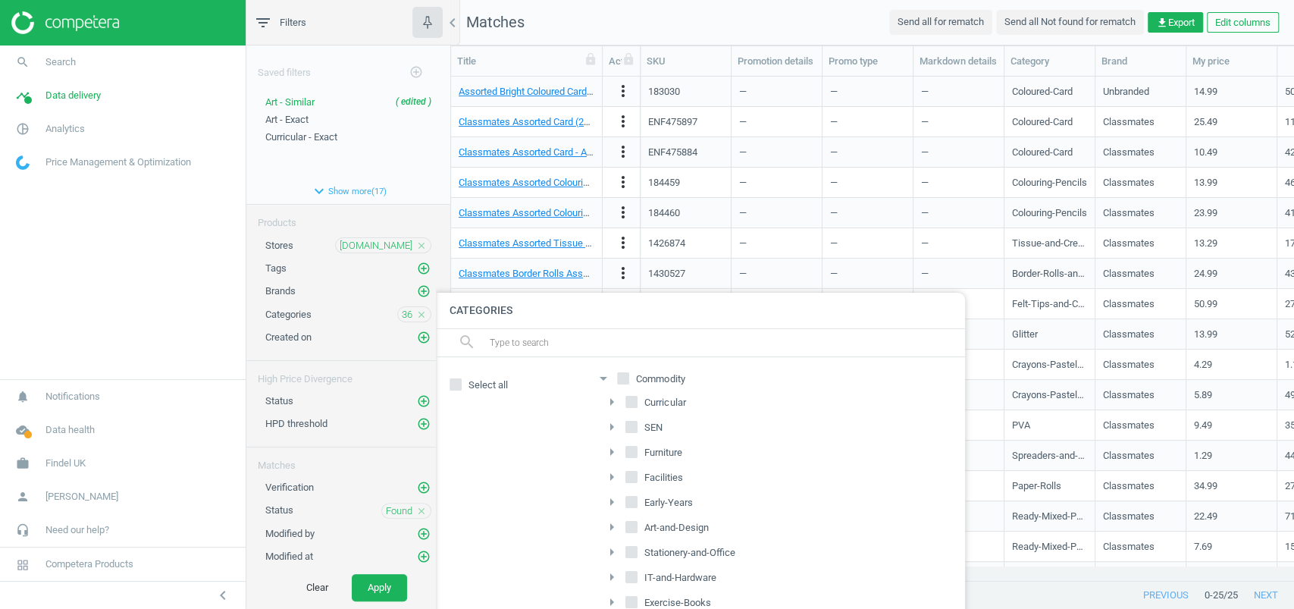
scroll to position [24, 0]
click at [637, 585] on icon at bounding box center [631, 590] width 12 height 12
click at [637, 585] on input "Exercise-Books" at bounding box center [632, 589] width 10 height 10
checkbox input "true"
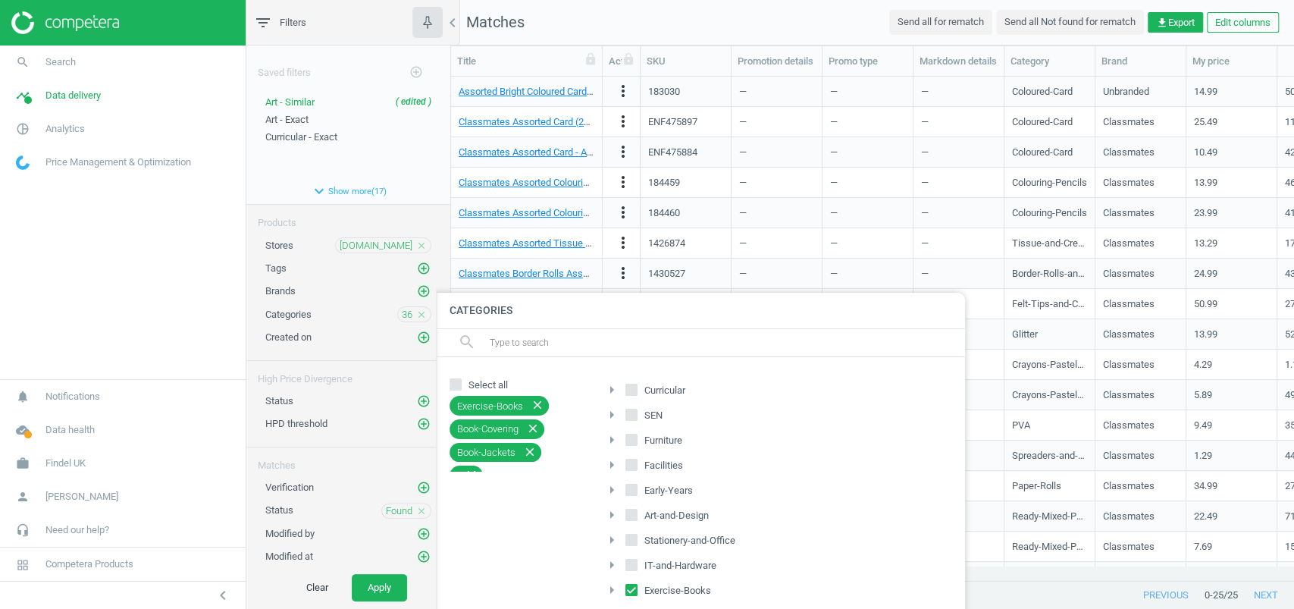
scroll to position [0, 0]
click at [607, 389] on icon "arrow_drop_down" at bounding box center [603, 390] width 18 height 18
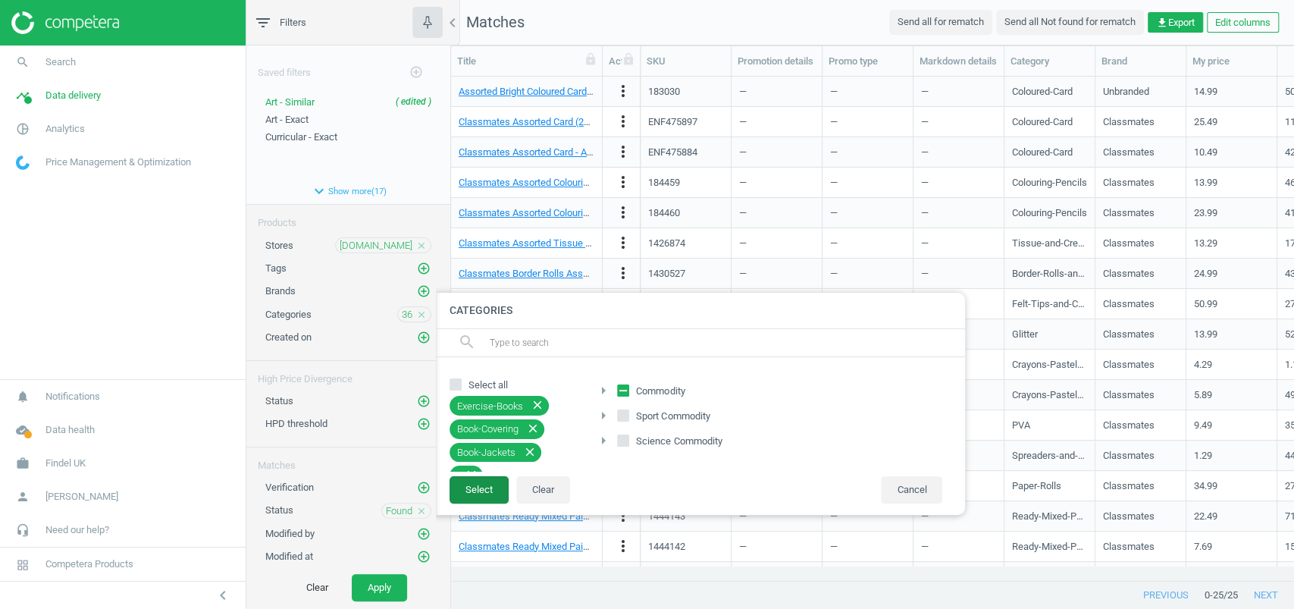
drag, startPoint x: 489, startPoint y: 491, endPoint x: 453, endPoint y: 529, distance: 52.5
click at [489, 491] on button "Select" at bounding box center [479, 489] width 59 height 27
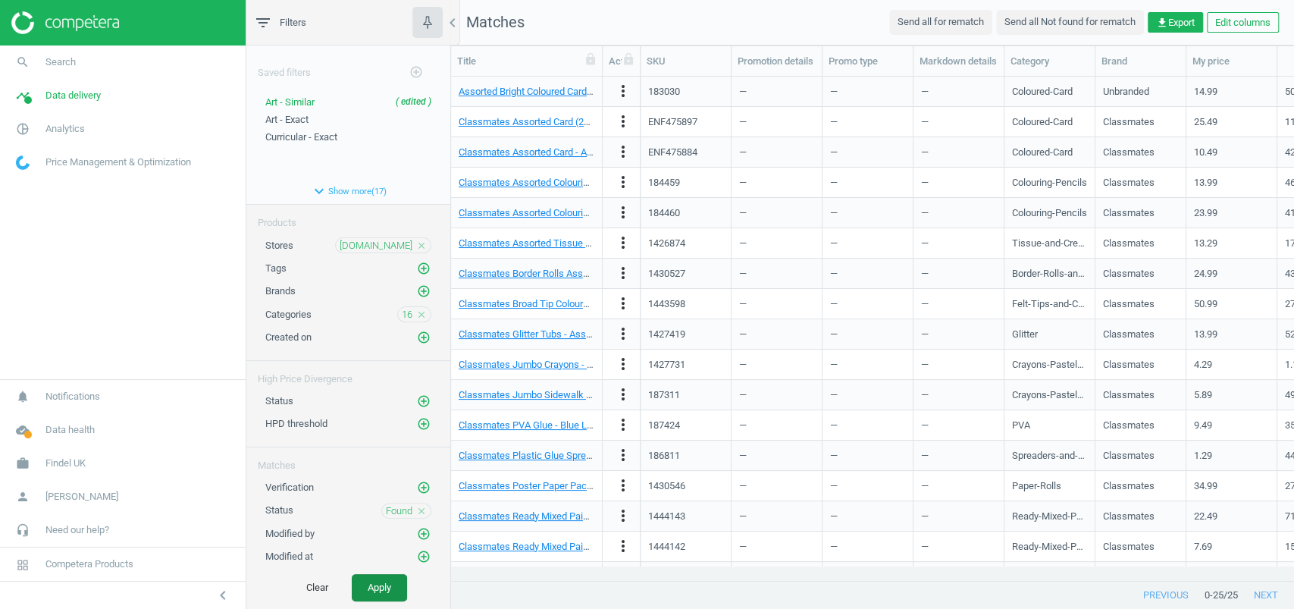
click at [374, 590] on button "Apply" at bounding box center [379, 587] width 55 height 27
click at [402, 308] on span "36" at bounding box center [407, 315] width 11 height 14
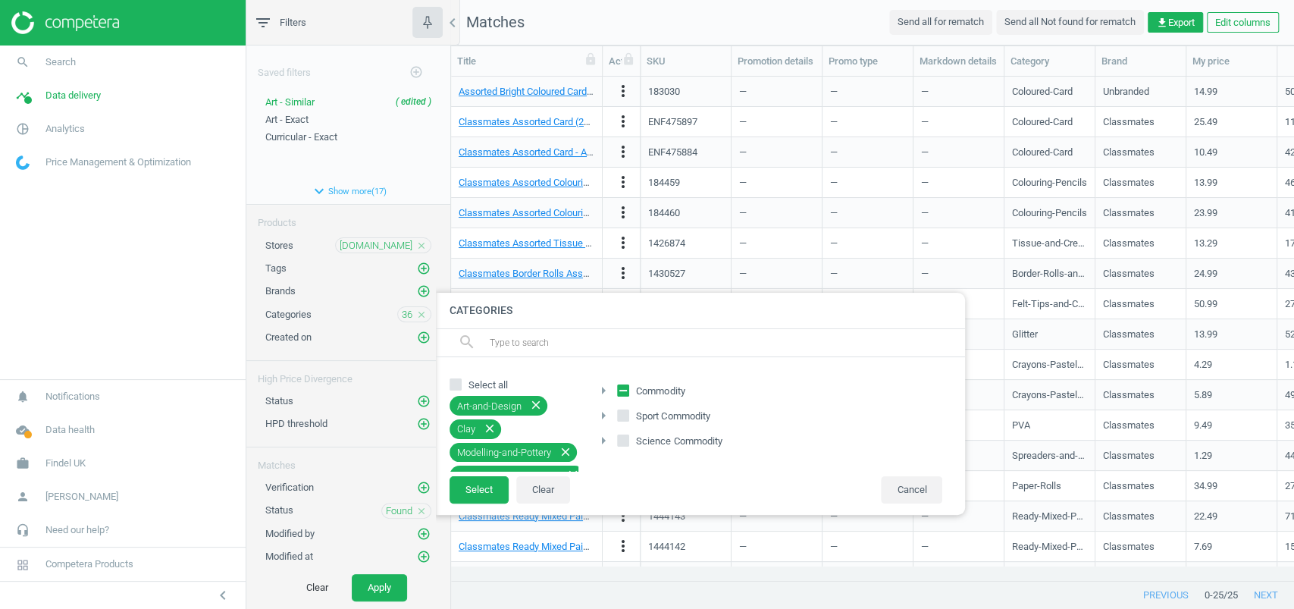
click at [603, 390] on icon "arrow_right" at bounding box center [603, 390] width 18 height 18
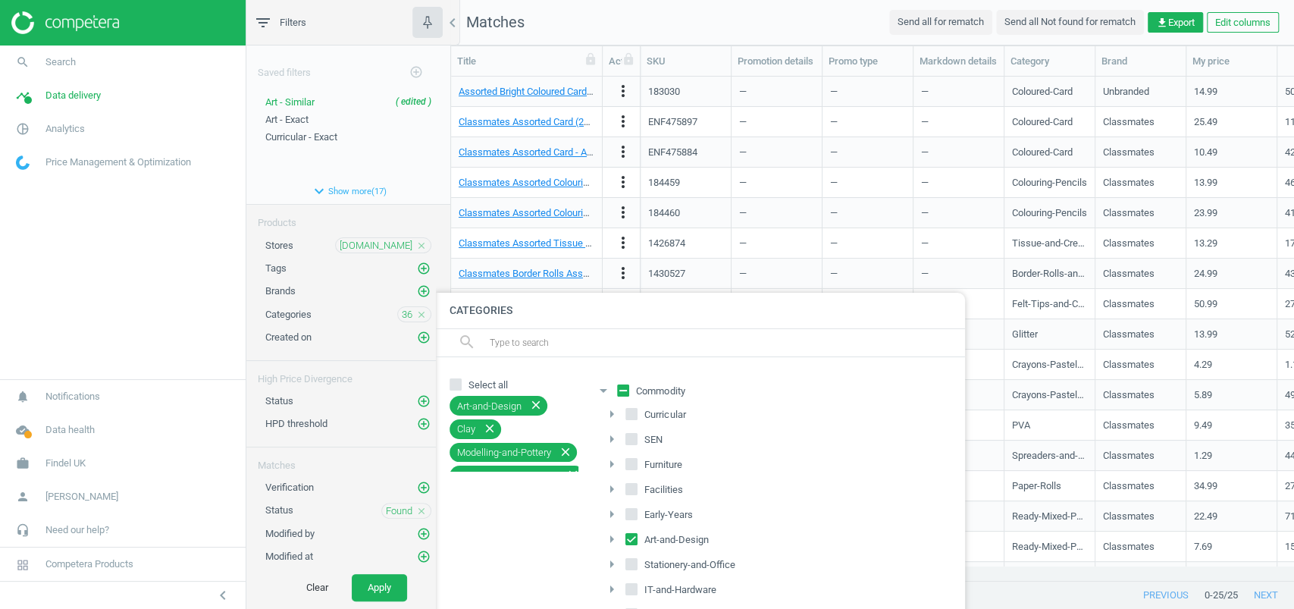
click at [66, 293] on nav "search Search timeline Data delivery Overview Matches dashboard Matches Rematch…" at bounding box center [123, 212] width 246 height 334
click at [277, 116] on span "Art - Exact" at bounding box center [286, 119] width 43 height 11
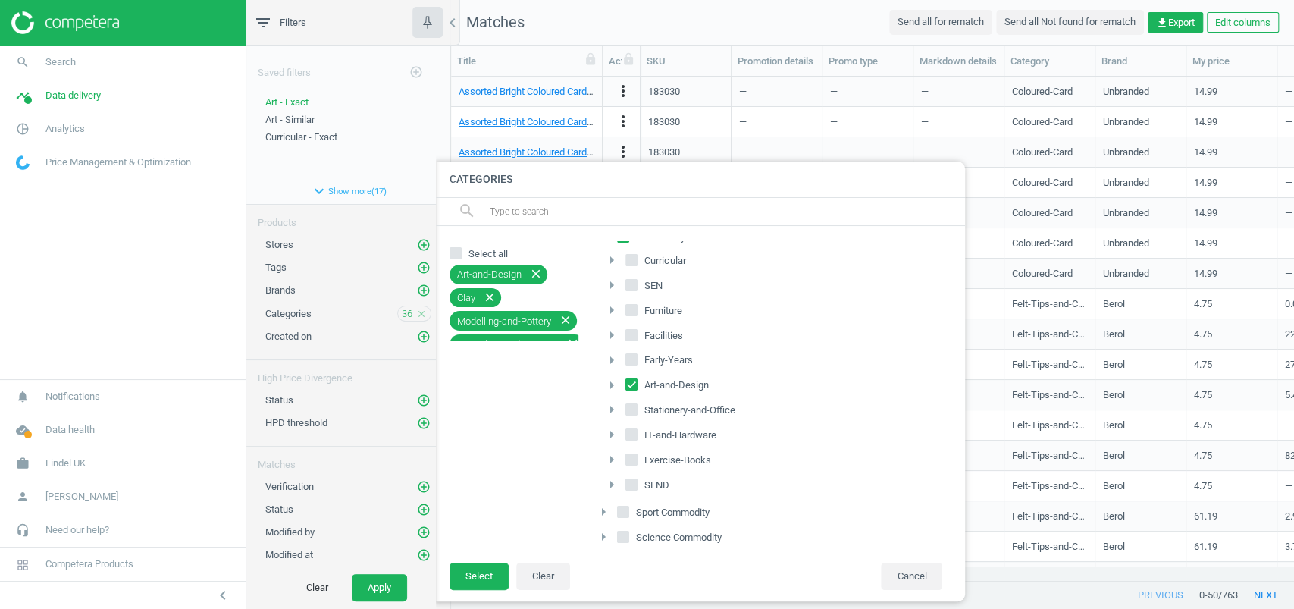
scroll to position [24, 0]
click at [609, 379] on icon "arrow_right" at bounding box center [612, 383] width 18 height 18
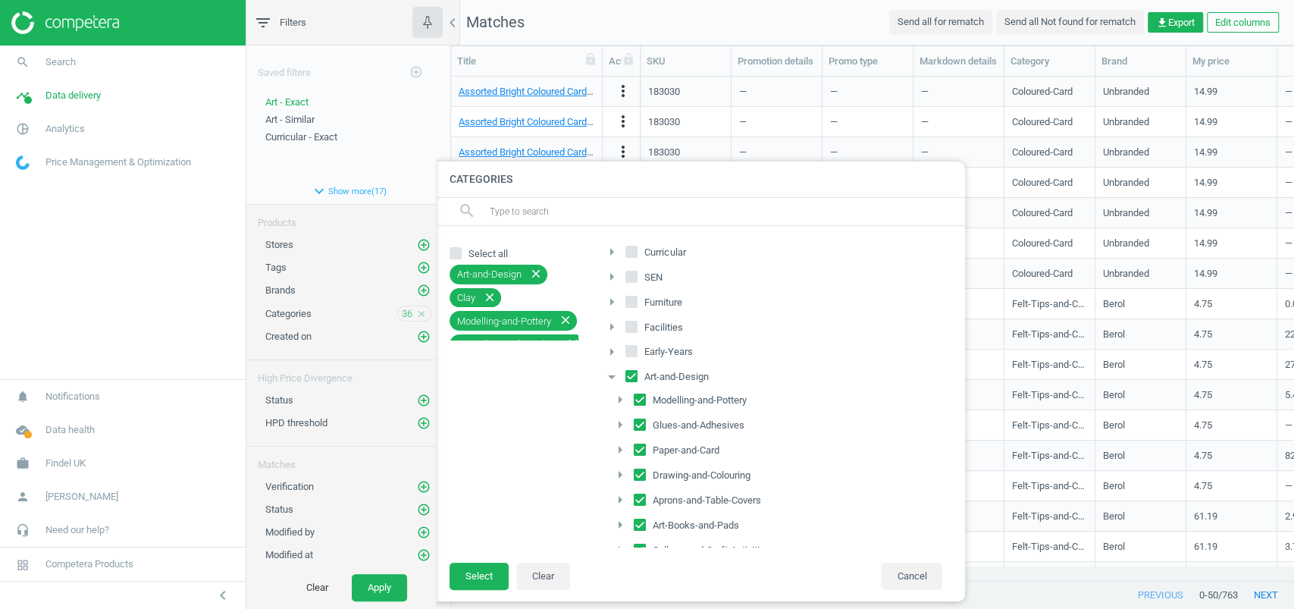
scroll to position [0, 0]
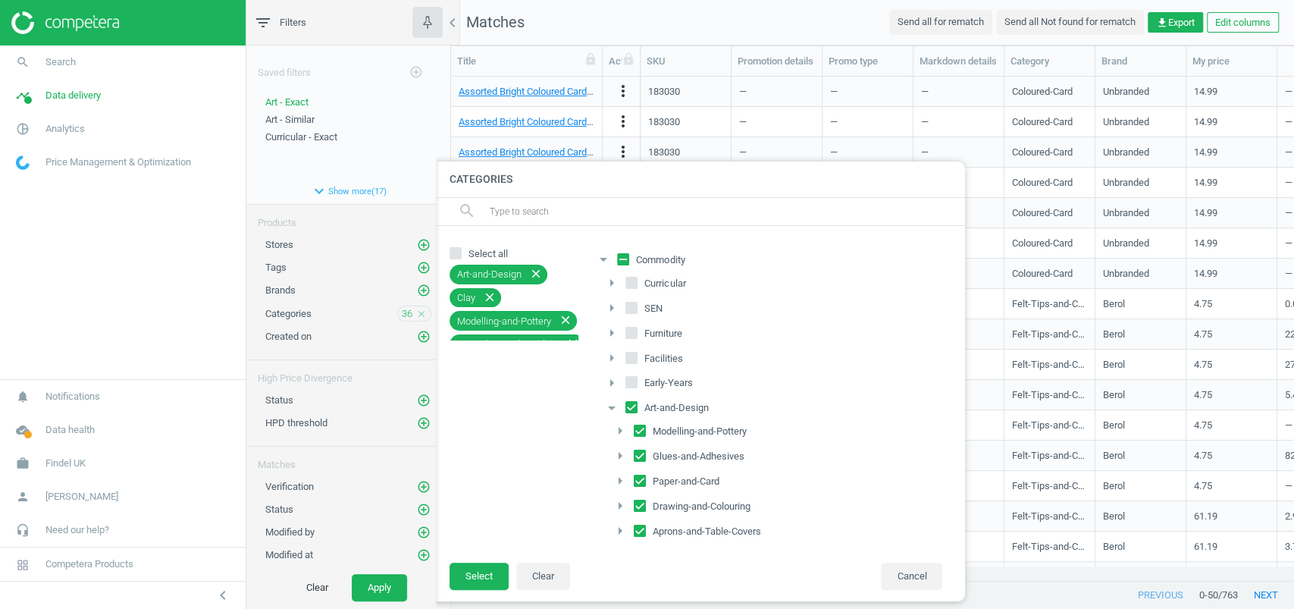
click at [120, 370] on nav "search Search timeline Data delivery Overview Matches dashboard Matches Rematch…" at bounding box center [123, 212] width 246 height 334
click at [293, 118] on span "Art - Similar" at bounding box center [289, 119] width 49 height 11
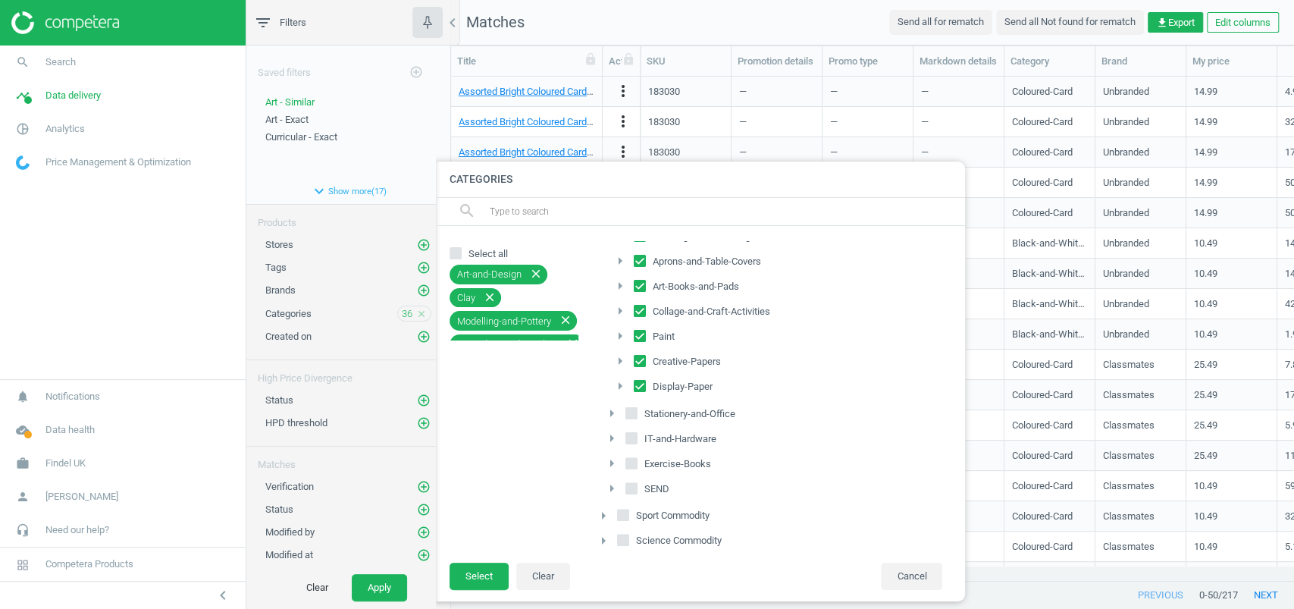
click at [63, 249] on nav "search Search timeline Data delivery Overview Matches dashboard Matches Rematch…" at bounding box center [123, 212] width 246 height 334
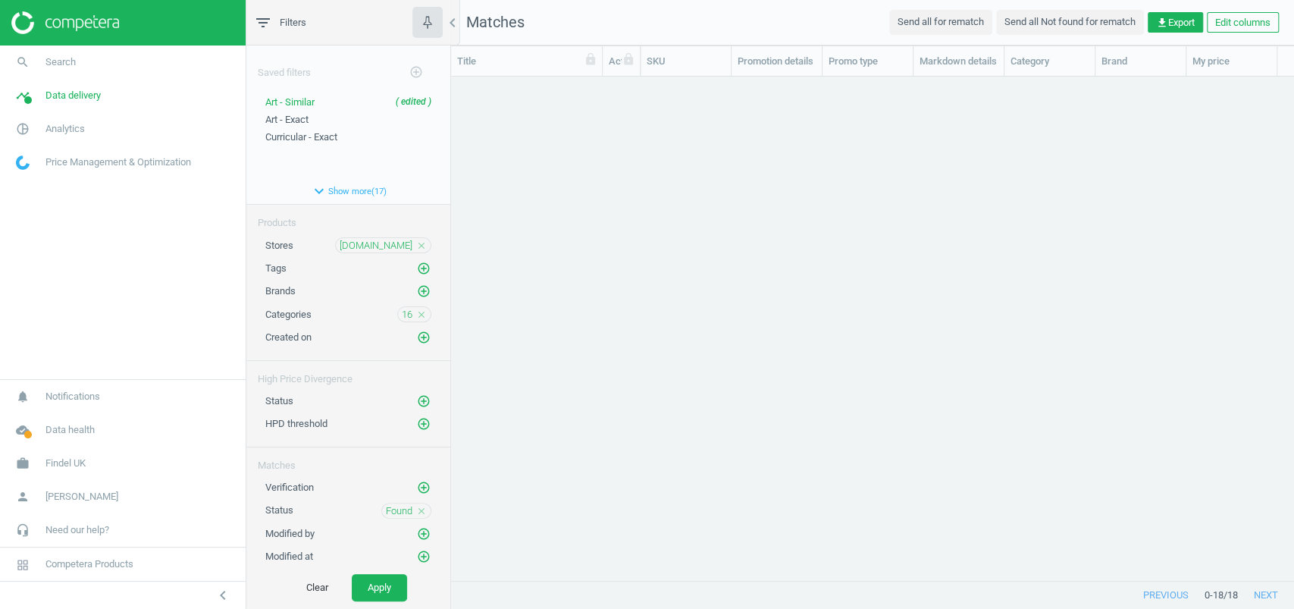
scroll to position [473, 827]
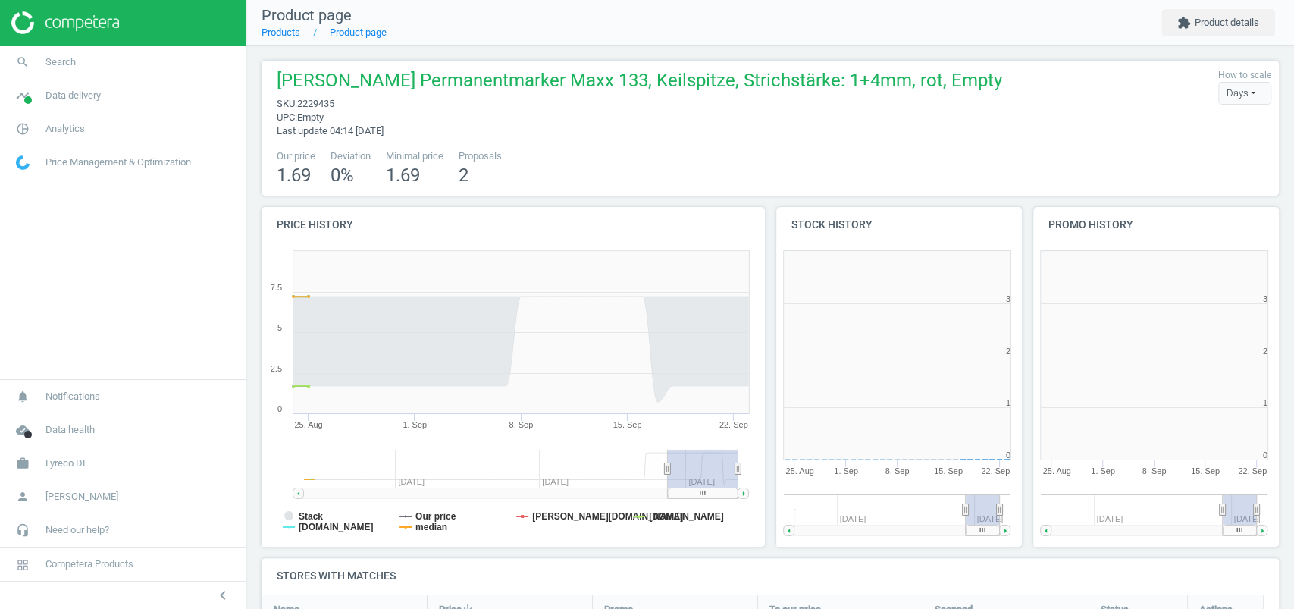
scroll to position [334, 273]
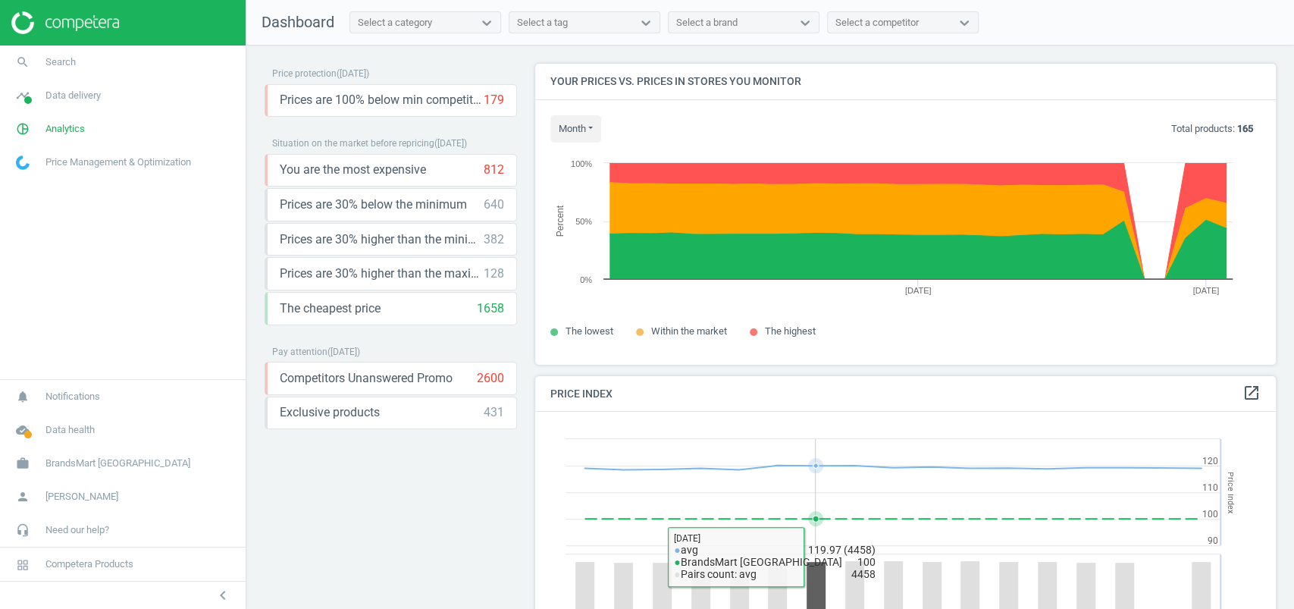
scroll to position [371, 748]
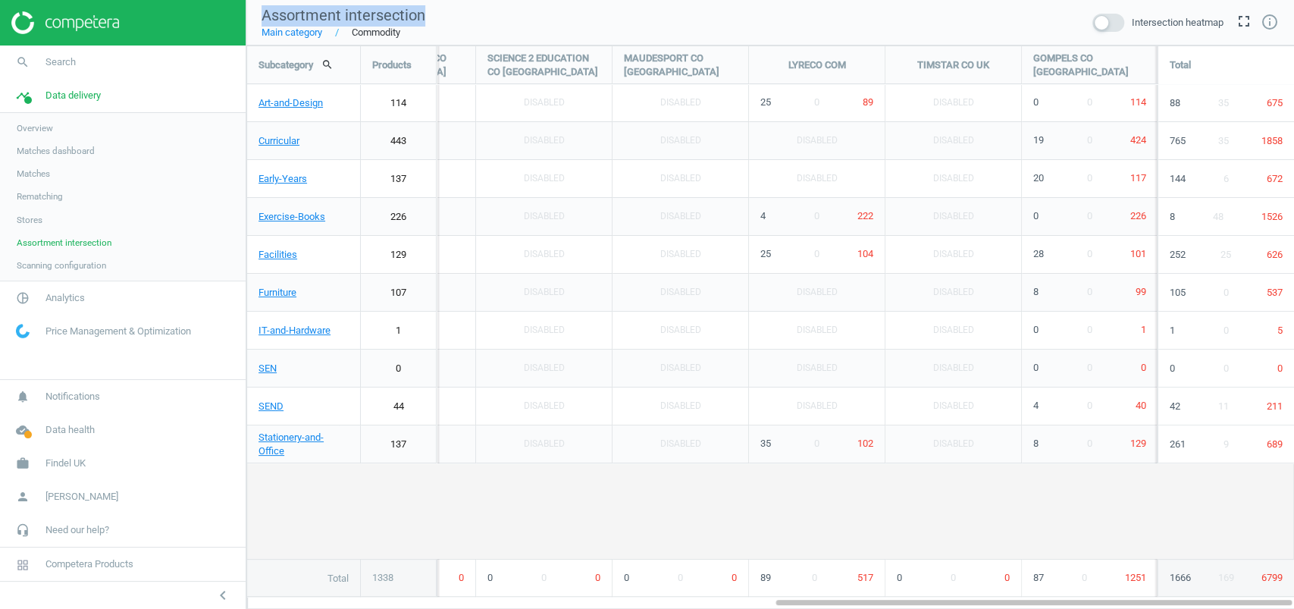
scroll to position [594, 1078]
